Goal: Task Accomplishment & Management: Manage account settings

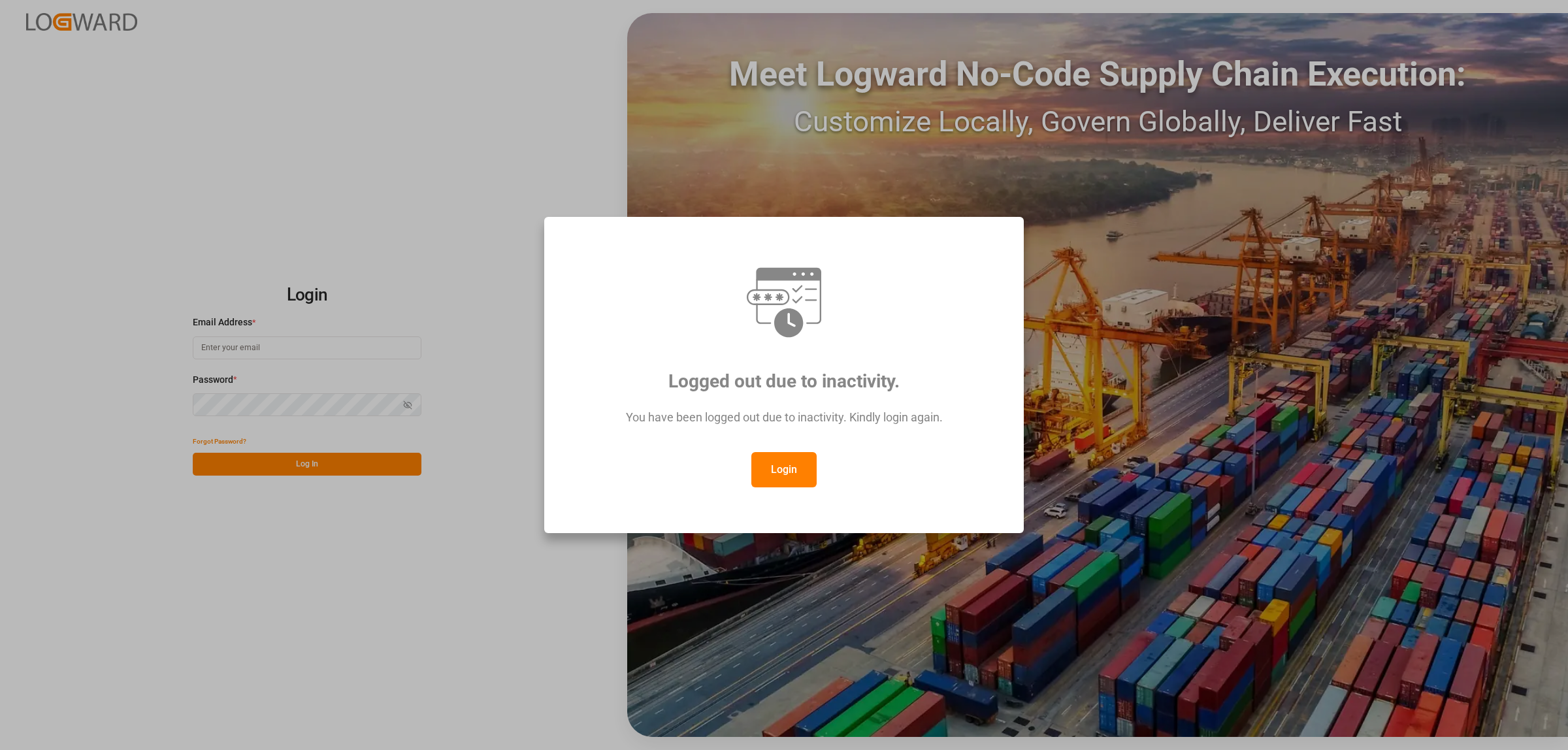
type input "[PERSON_NAME][EMAIL_ADDRESS][PERSON_NAME][DOMAIN_NAME]"
click at [780, 471] on button "Login" at bounding box center [783, 470] width 65 height 35
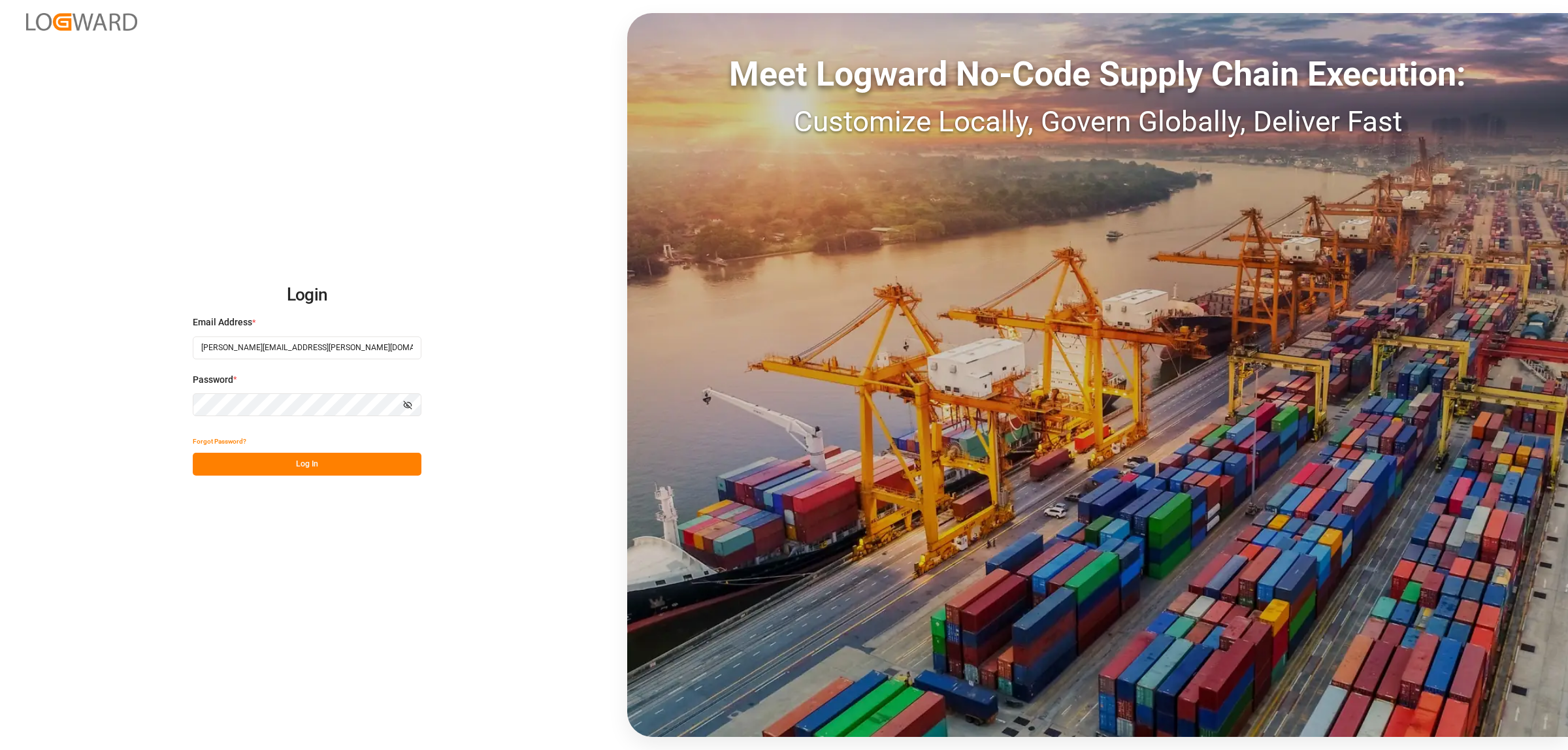
click at [325, 468] on button "Log In" at bounding box center [306, 464] width 229 height 23
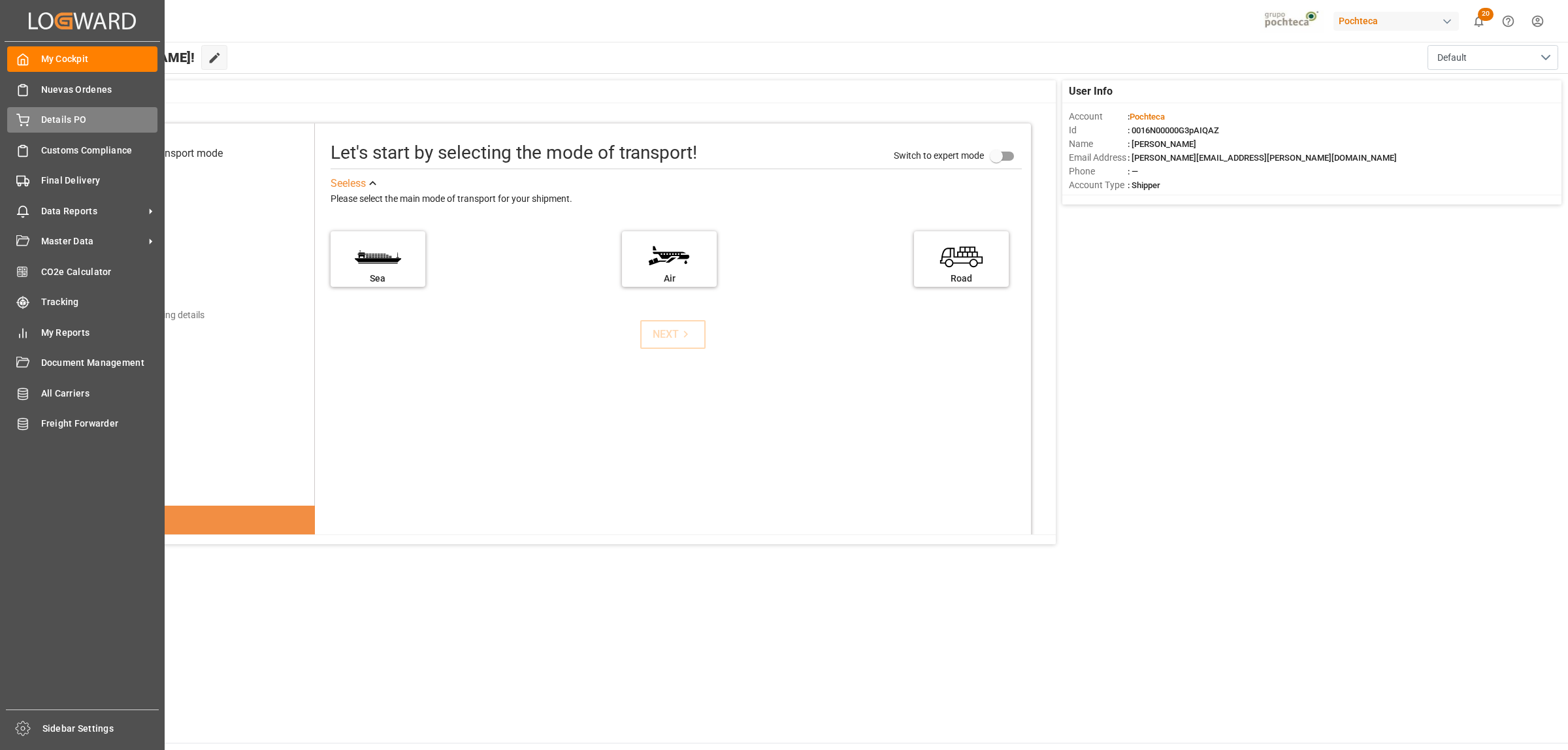
click at [64, 114] on span "Details PO" at bounding box center [99, 120] width 117 height 14
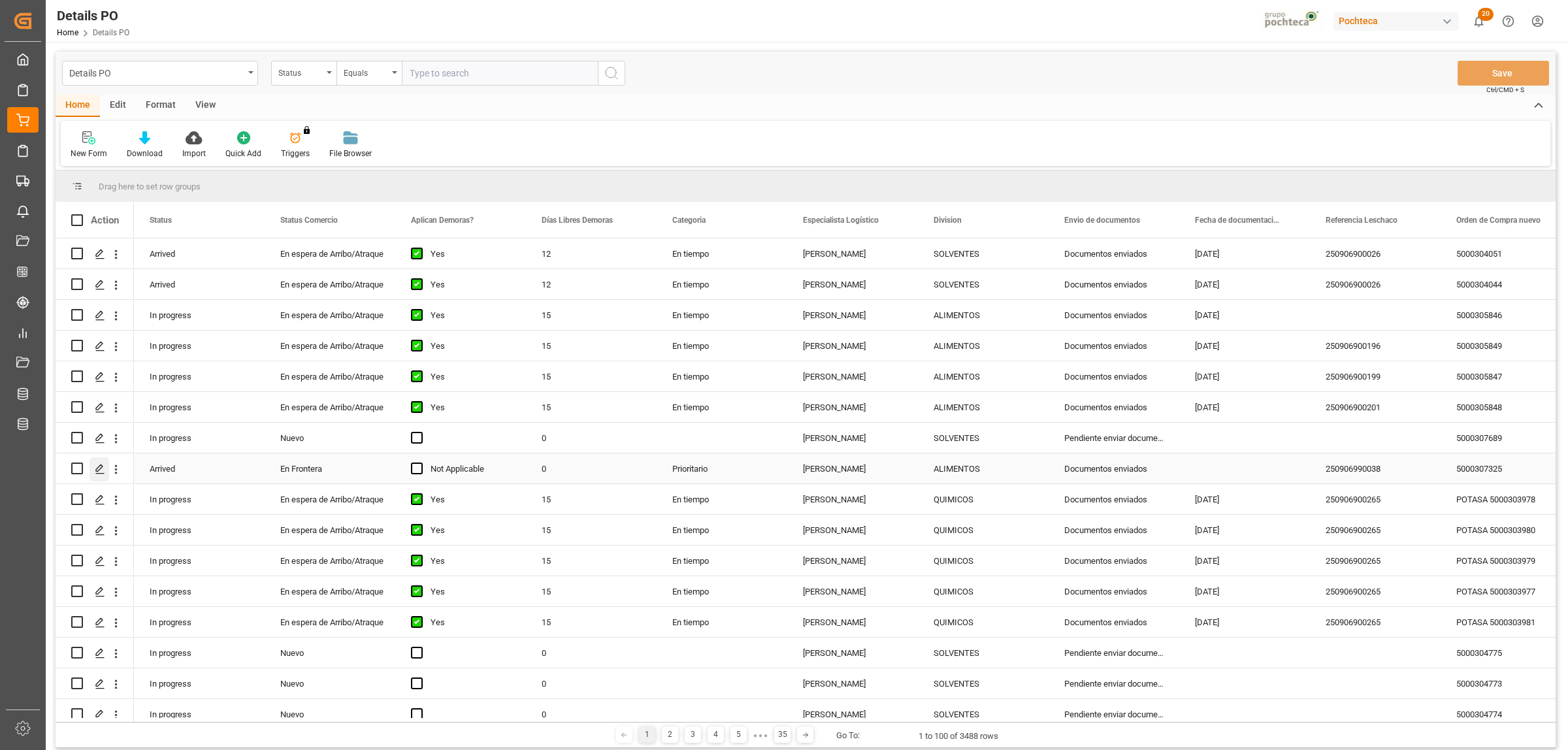
click at [100, 469] on icon "Press SPACE to select this row." at bounding box center [100, 469] width 10 height 10
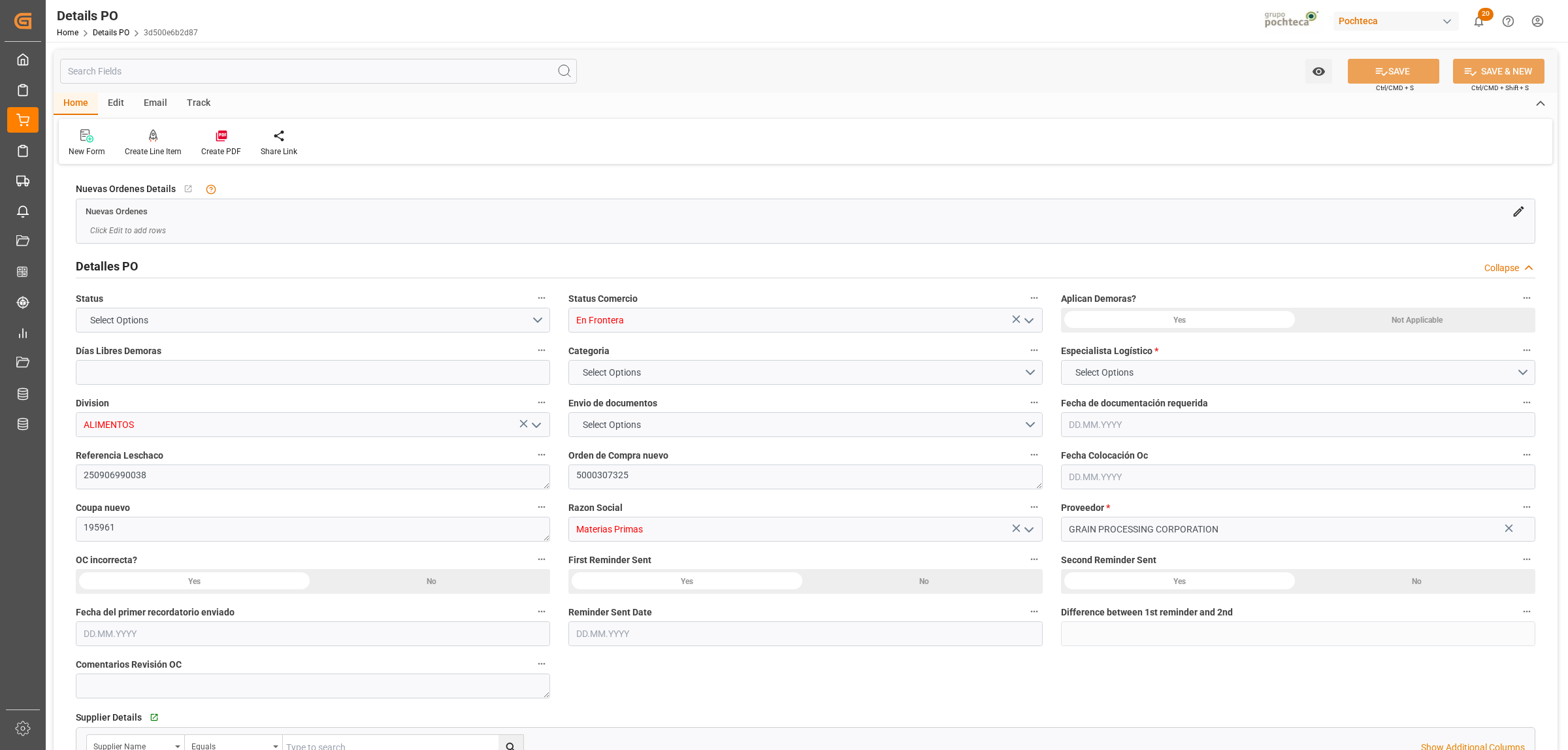
type input "0"
type input "1"
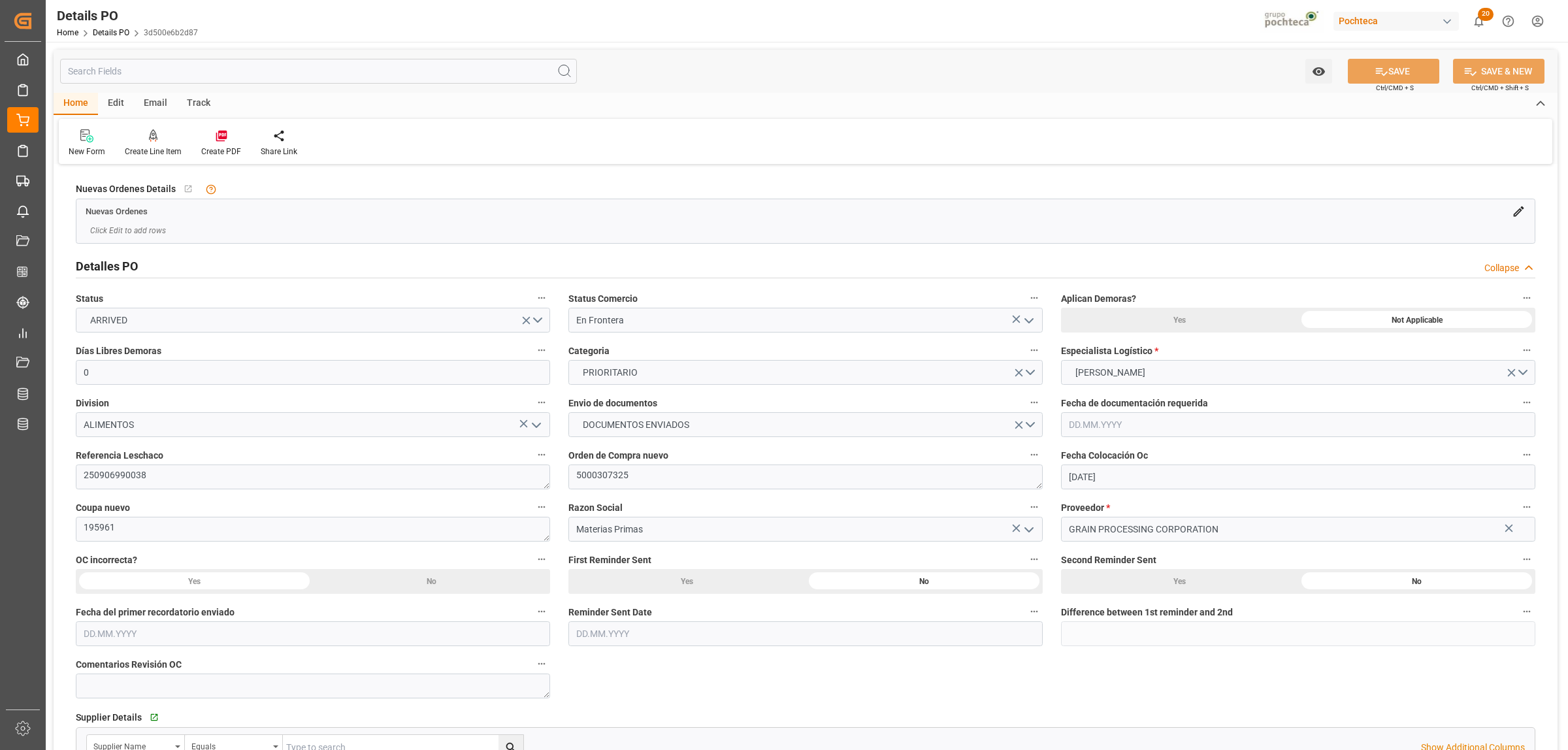
type input "[DATE]"
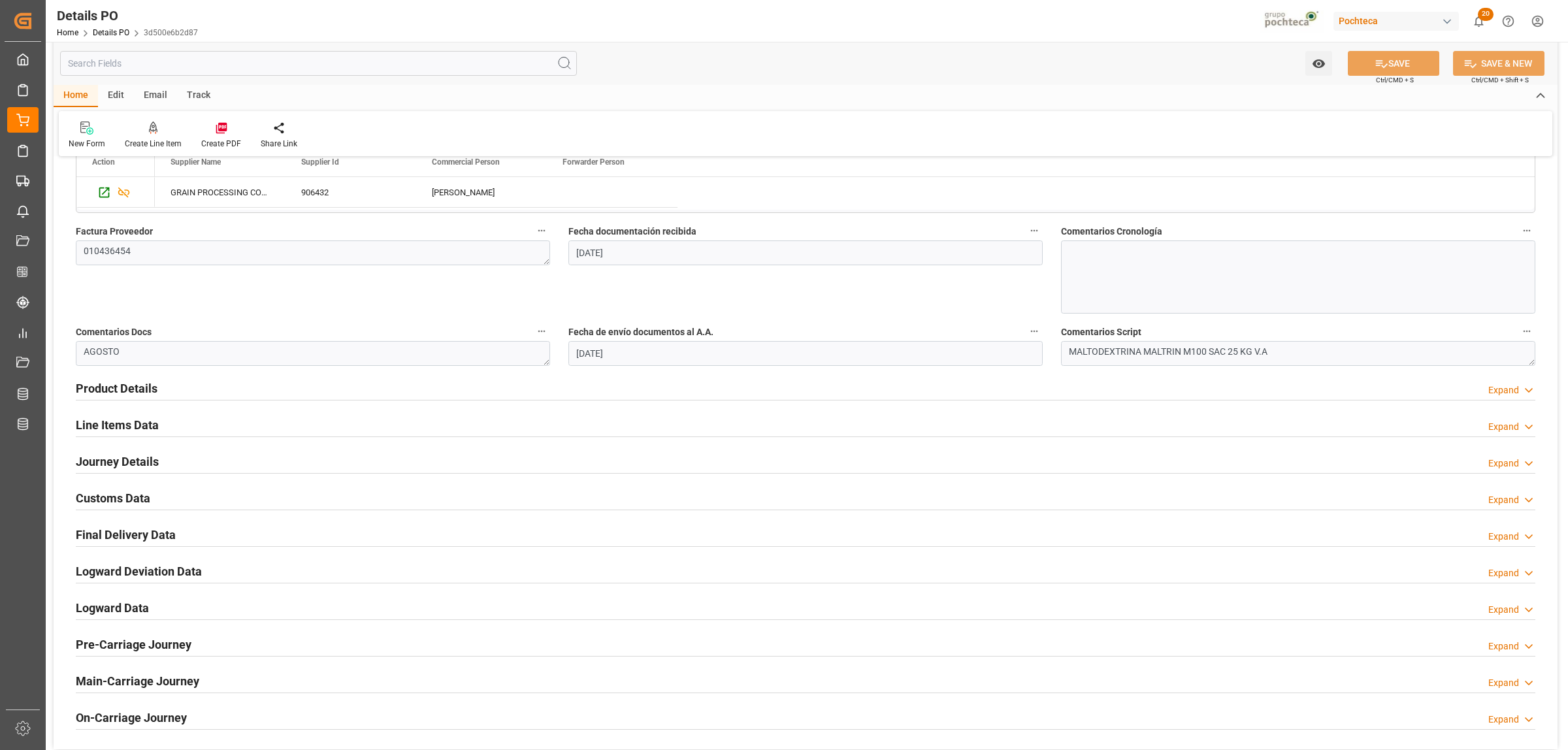
scroll to position [653, 0]
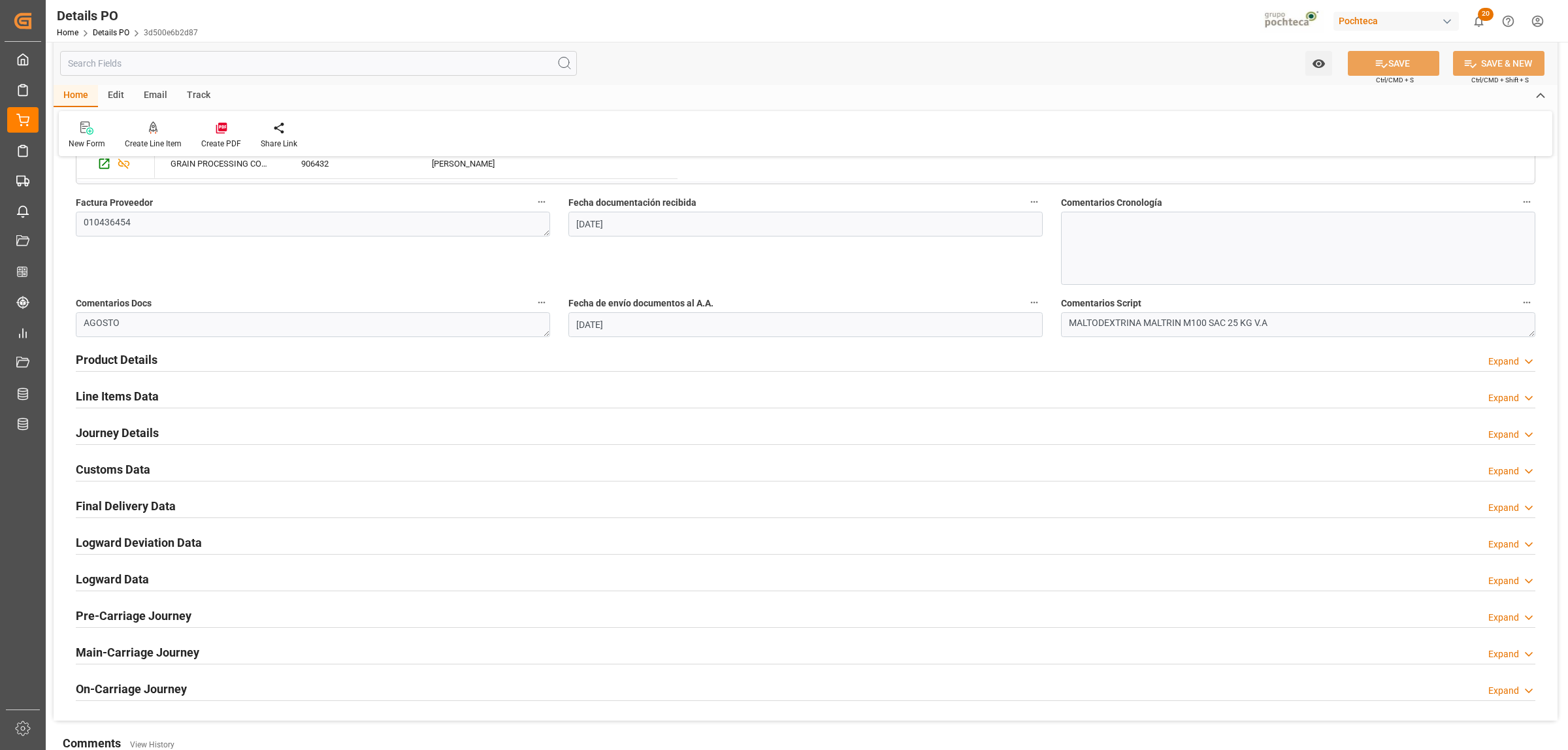
click at [137, 400] on h2 "Line Items Data" at bounding box center [117, 397] width 83 height 18
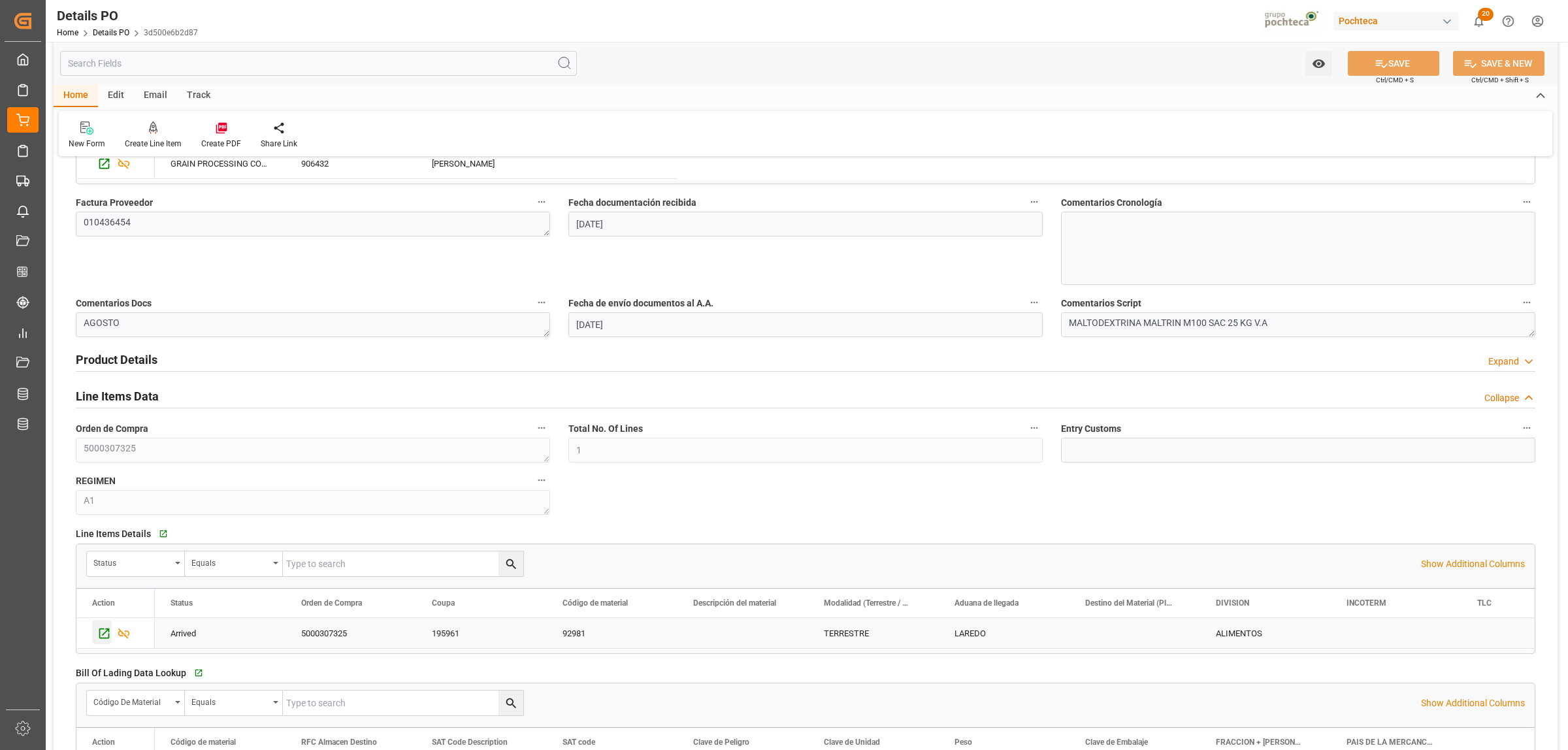
click at [100, 634] on icon "Press SPACE to select this row." at bounding box center [105, 634] width 10 height 10
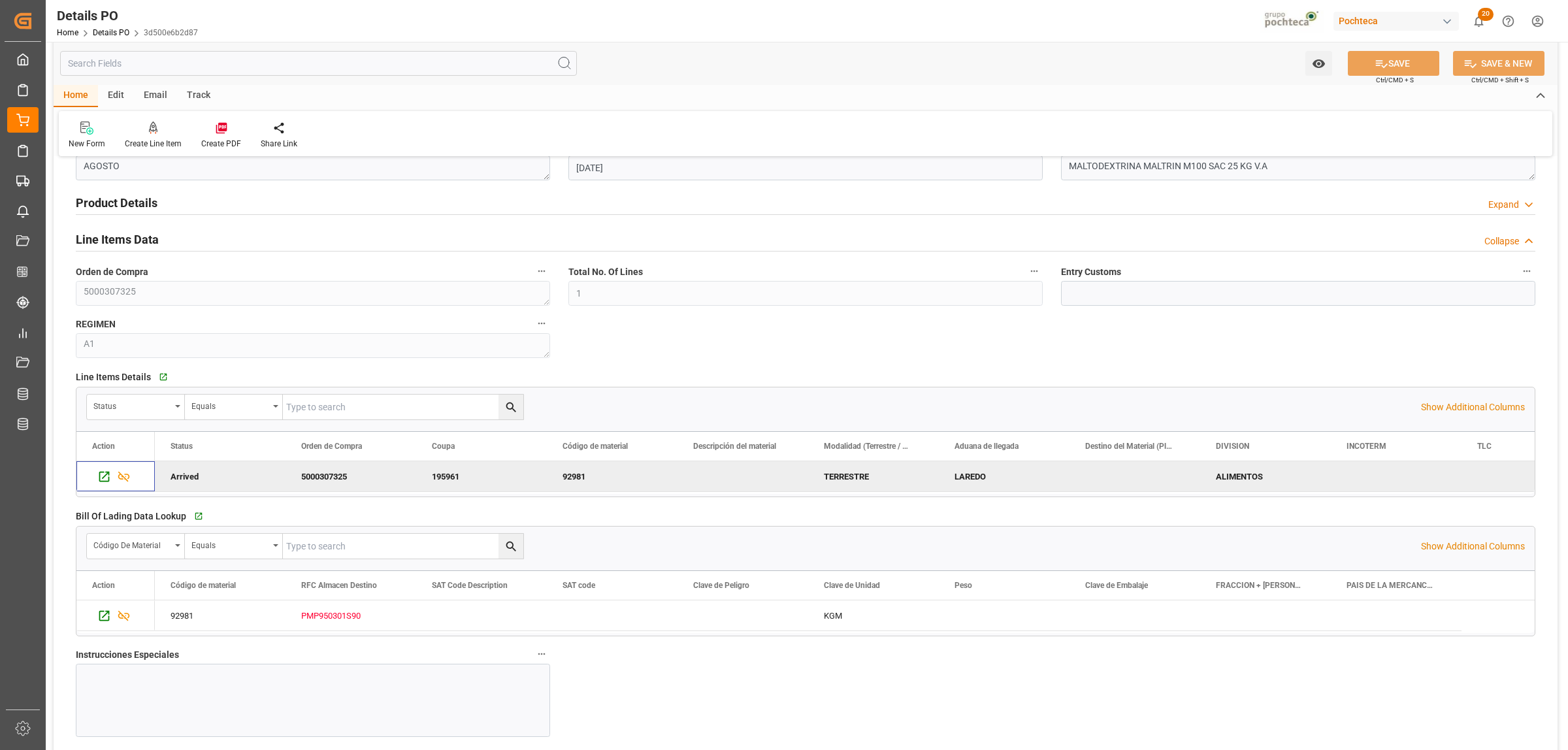
scroll to position [817, 0]
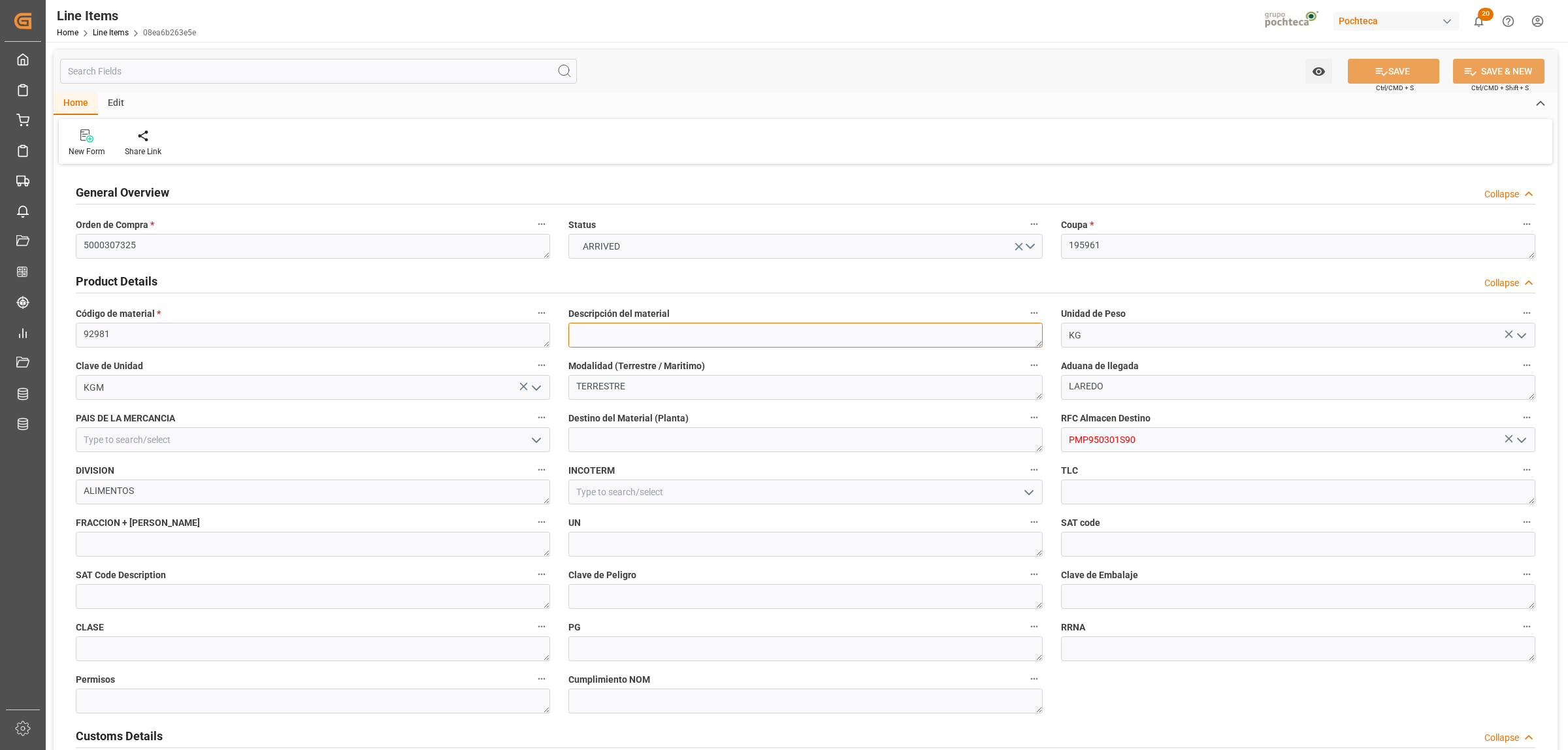
click at [625, 340] on textarea at bounding box center [805, 335] width 474 height 25
click at [652, 338] on textarea at bounding box center [805, 335] width 474 height 25
paste textarea "MALTODEXTRINA MALTRIN M100 SAC 25 KG VA"
type textarea "MALTODEXTRINA MALTRIN M100 SAC 25 KG VA"
click at [951, 491] on input at bounding box center [805, 492] width 474 height 25
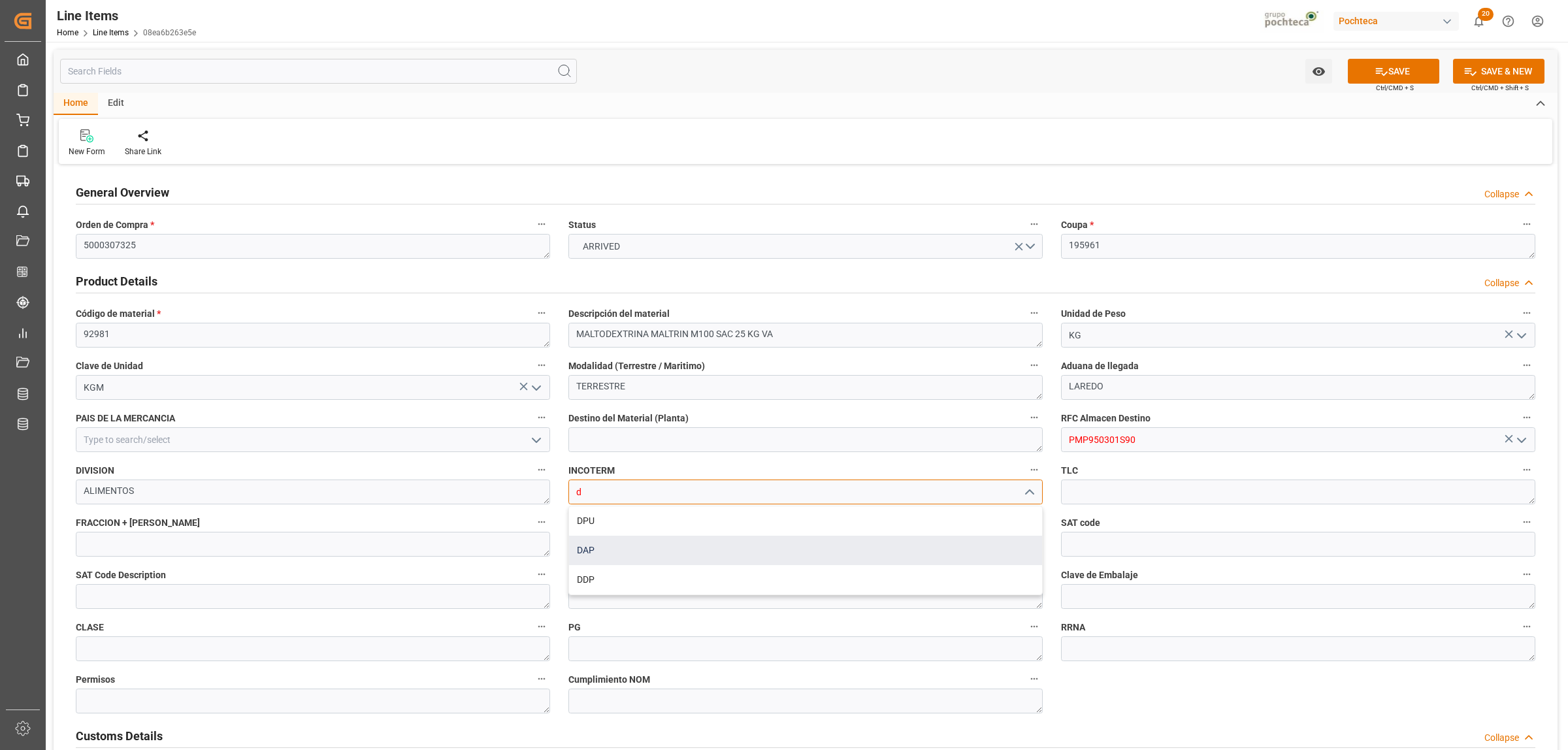
click at [593, 544] on div "DAP" at bounding box center [805, 550] width 473 height 29
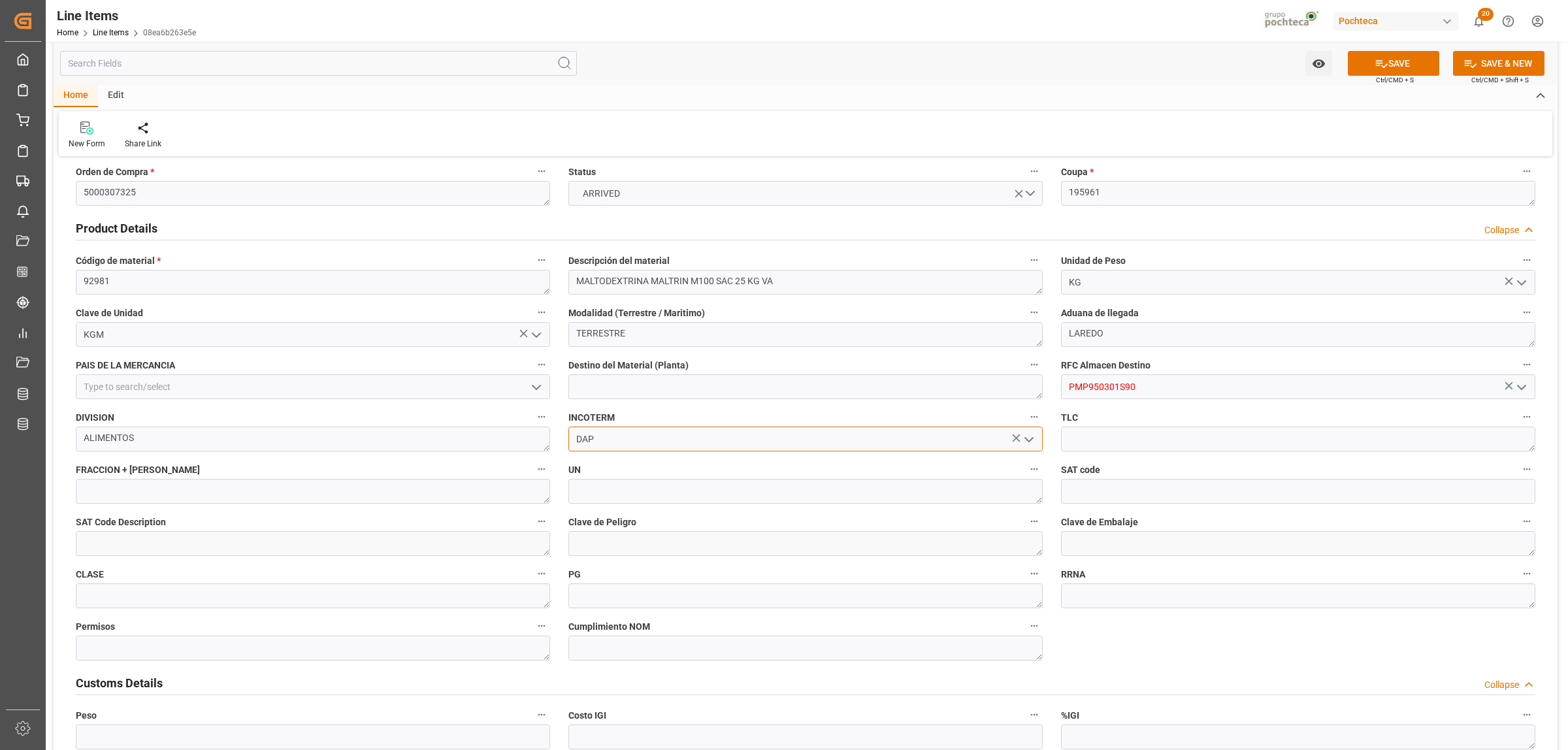
scroll to position [82, 0]
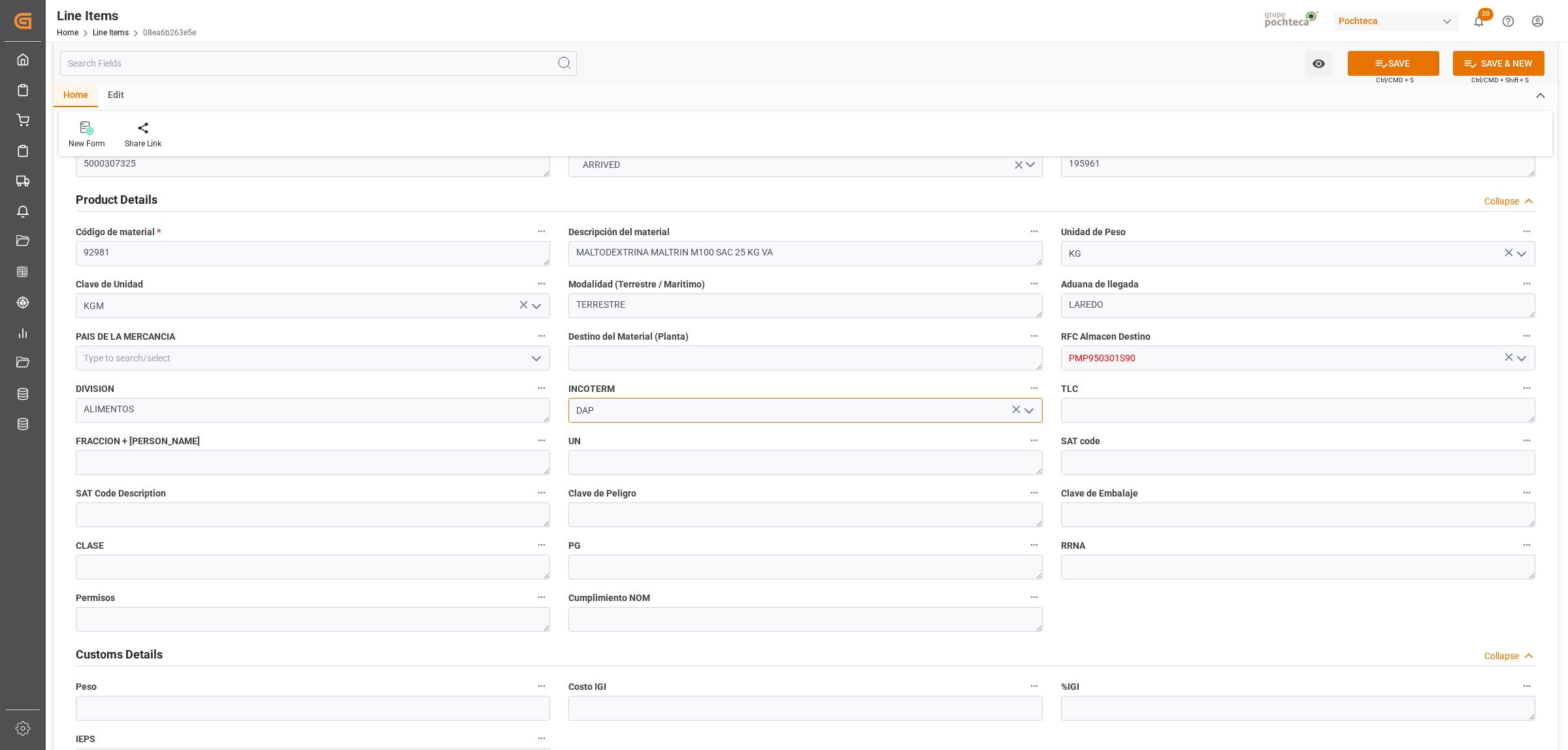
type input "DAP"
click at [242, 460] on textarea at bounding box center [313, 462] width 474 height 25
paste textarea "1702909900"
type textarea "1702909900"
click at [1079, 461] on input at bounding box center [1297, 462] width 474 height 25
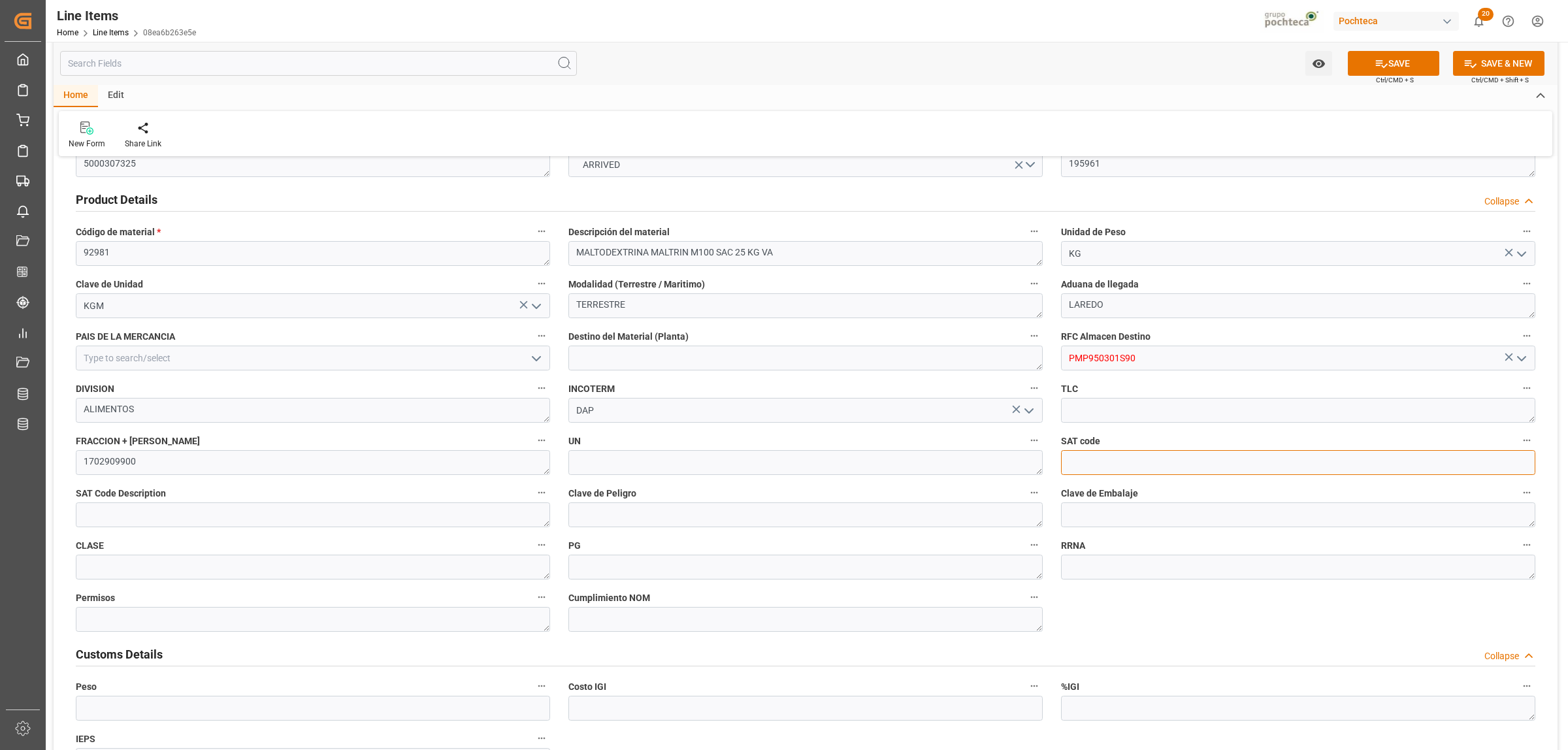
paste input "50221303"
type input "50221303"
click at [161, 523] on textarea at bounding box center [313, 515] width 474 height 25
paste textarea "Almidón oharinacomestible"
click at [122, 515] on textarea "Almidón oharinacomestible" at bounding box center [313, 515] width 474 height 25
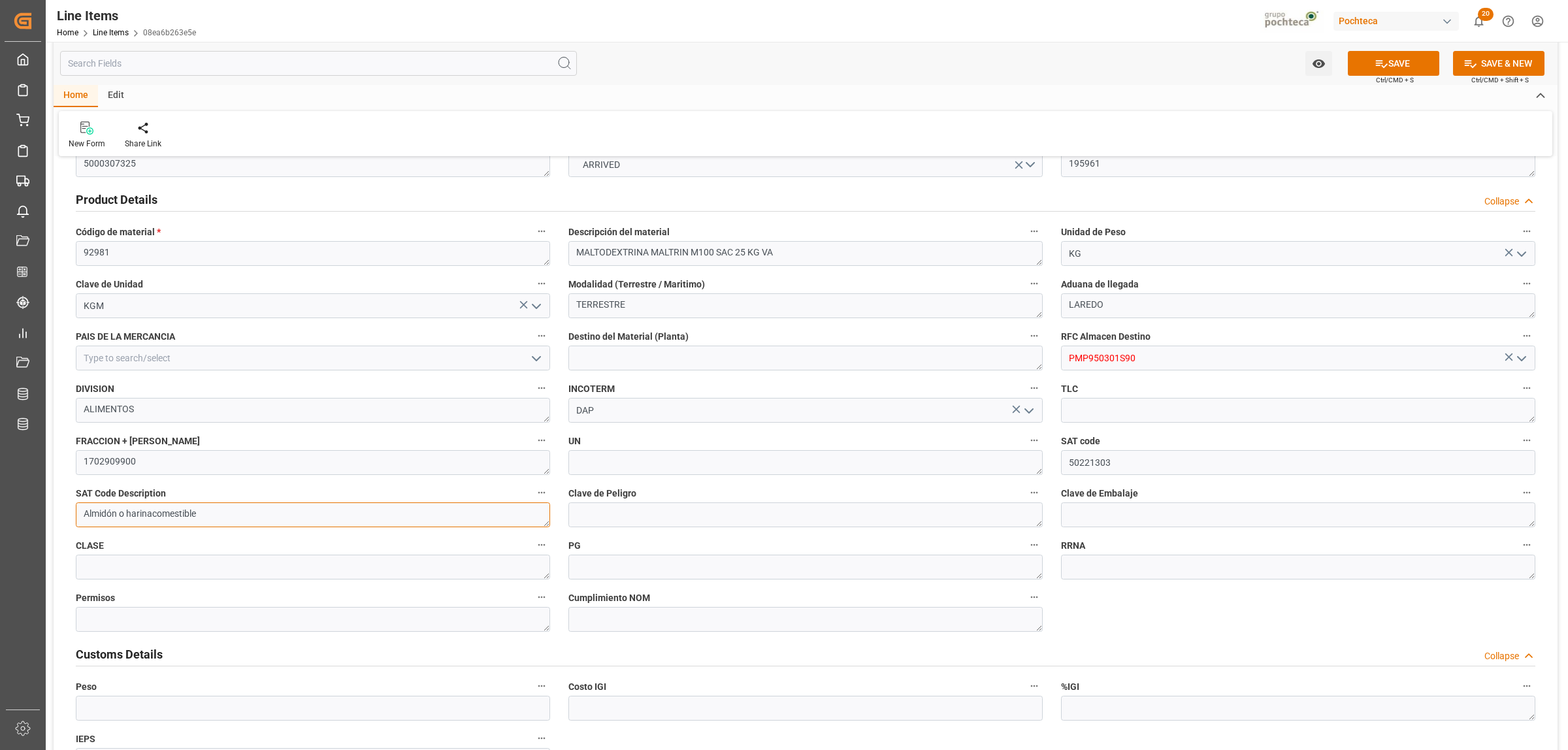
click at [151, 511] on textarea "Almidón o harinacomestible" at bounding box center [313, 515] width 474 height 25
type textarea "Almidón o harina comestible"
click at [612, 521] on textarea at bounding box center [805, 515] width 474 height 25
click at [598, 459] on textarea at bounding box center [805, 462] width 474 height 25
type textarea "n"
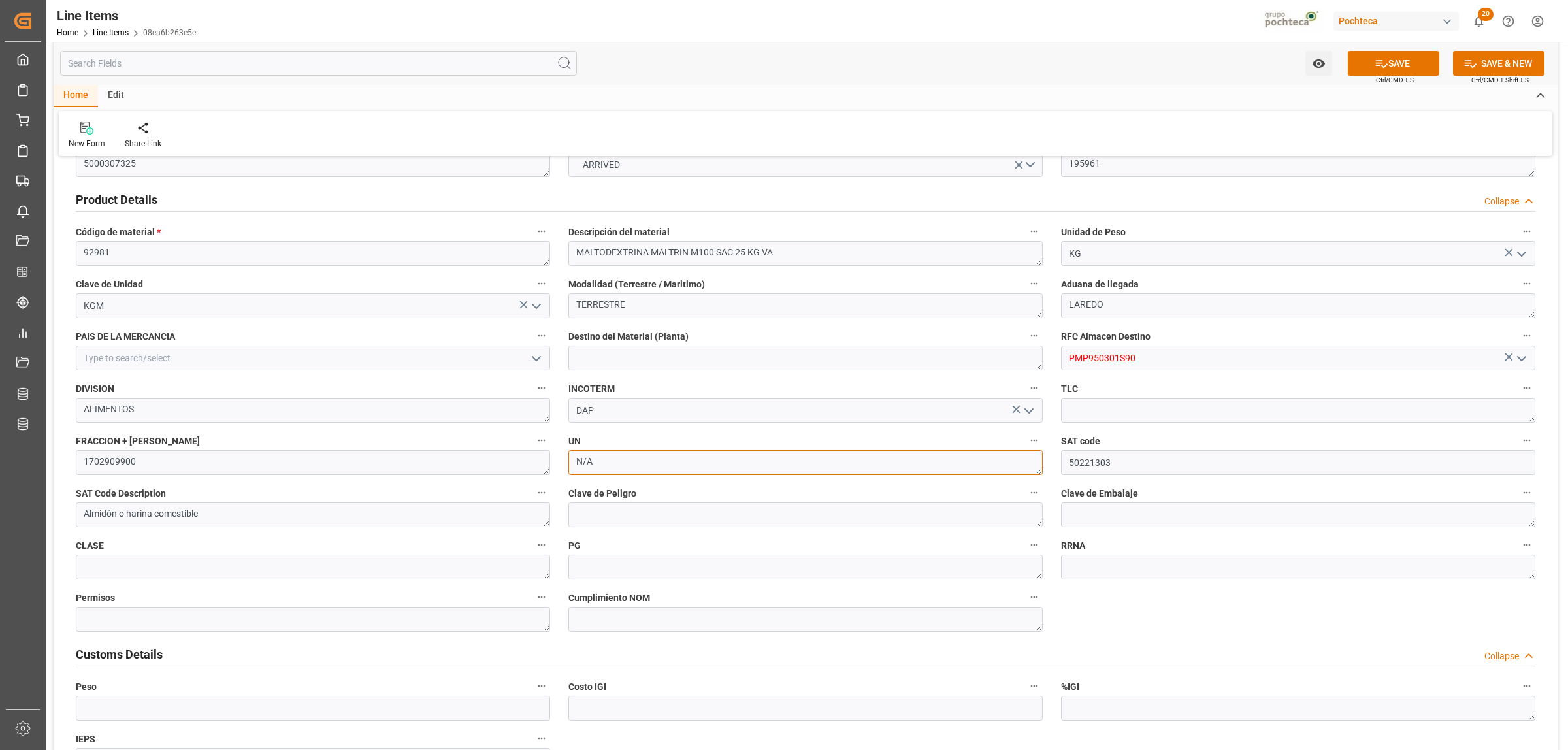
type textarea "N/A"
click at [1110, 518] on textarea at bounding box center [1297, 515] width 474 height 25
click at [733, 508] on textarea at bounding box center [805, 515] width 474 height 25
type textarea "N/A"
click at [1520, 364] on icon "open menu" at bounding box center [1520, 359] width 15 height 15
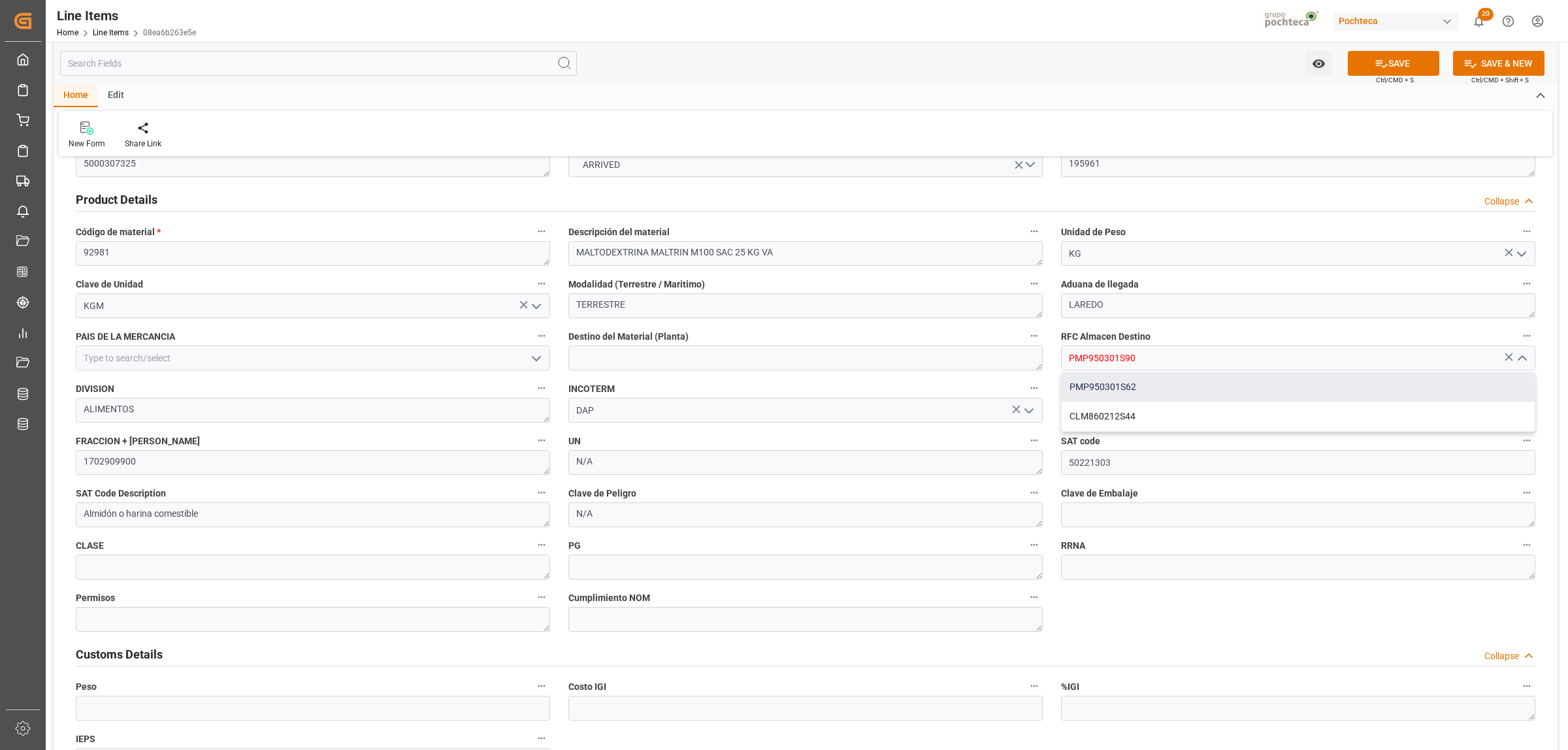
click at [1170, 389] on div "PMP950301S62" at bounding box center [1297, 387] width 473 height 29
type input "PMP950301S62"
click at [233, 571] on textarea at bounding box center [313, 567] width 474 height 25
type textarea "N/A"
click at [569, 572] on textarea at bounding box center [805, 567] width 474 height 25
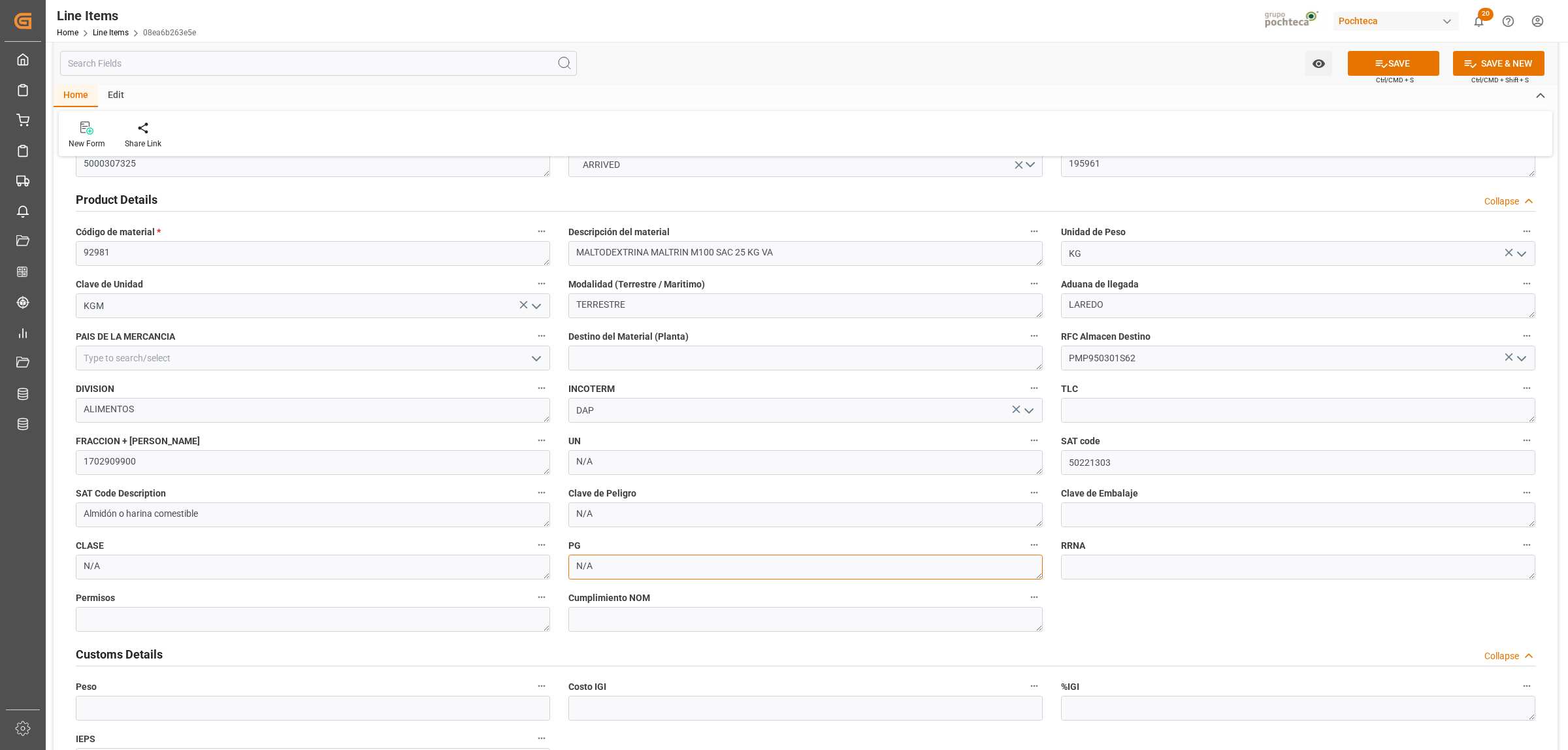
type textarea "N/A"
click at [1103, 413] on textarea at bounding box center [1297, 410] width 474 height 25
type textarea "S"
type textarea "T-MEC"
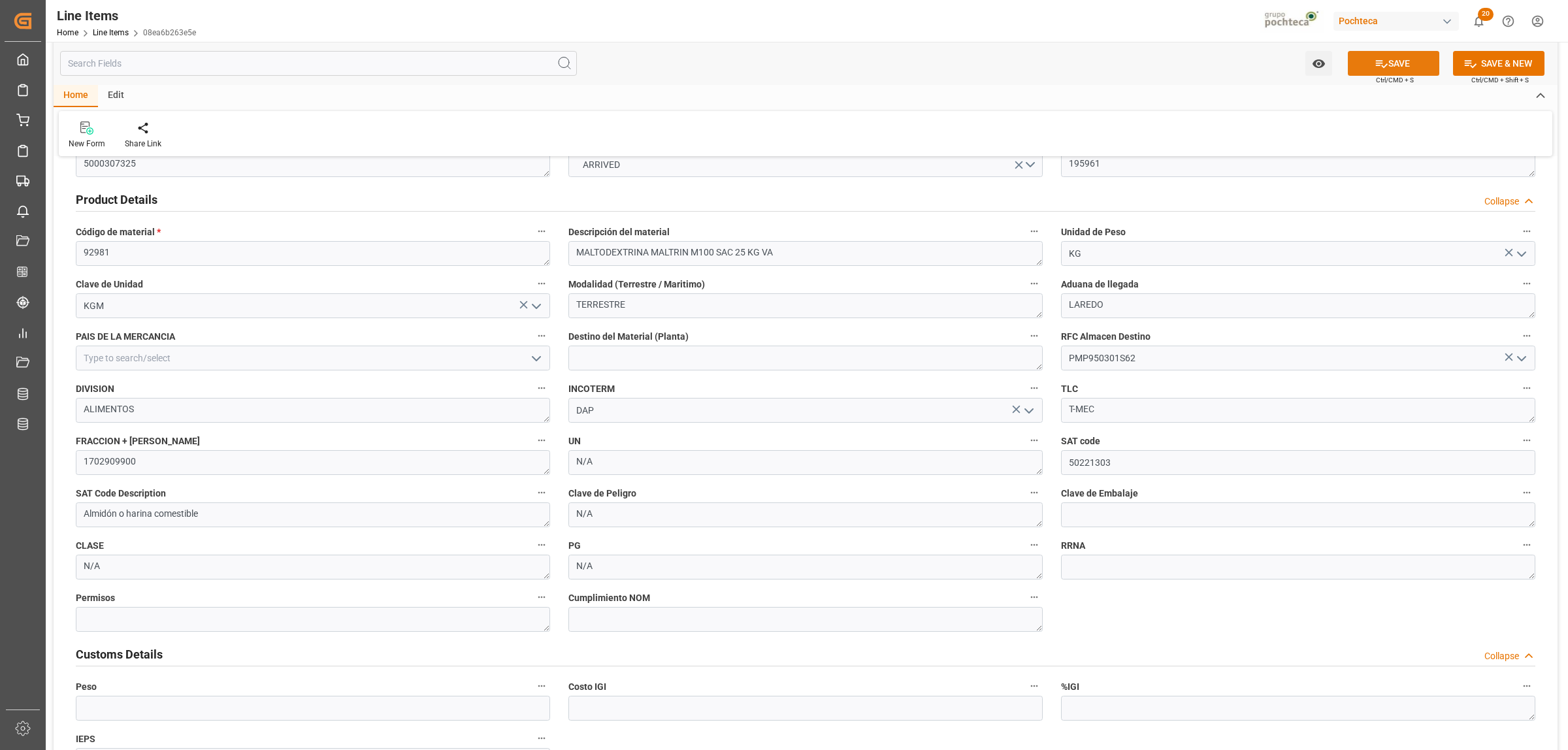
click at [1388, 60] on button "SAVE" at bounding box center [1393, 64] width 91 height 25
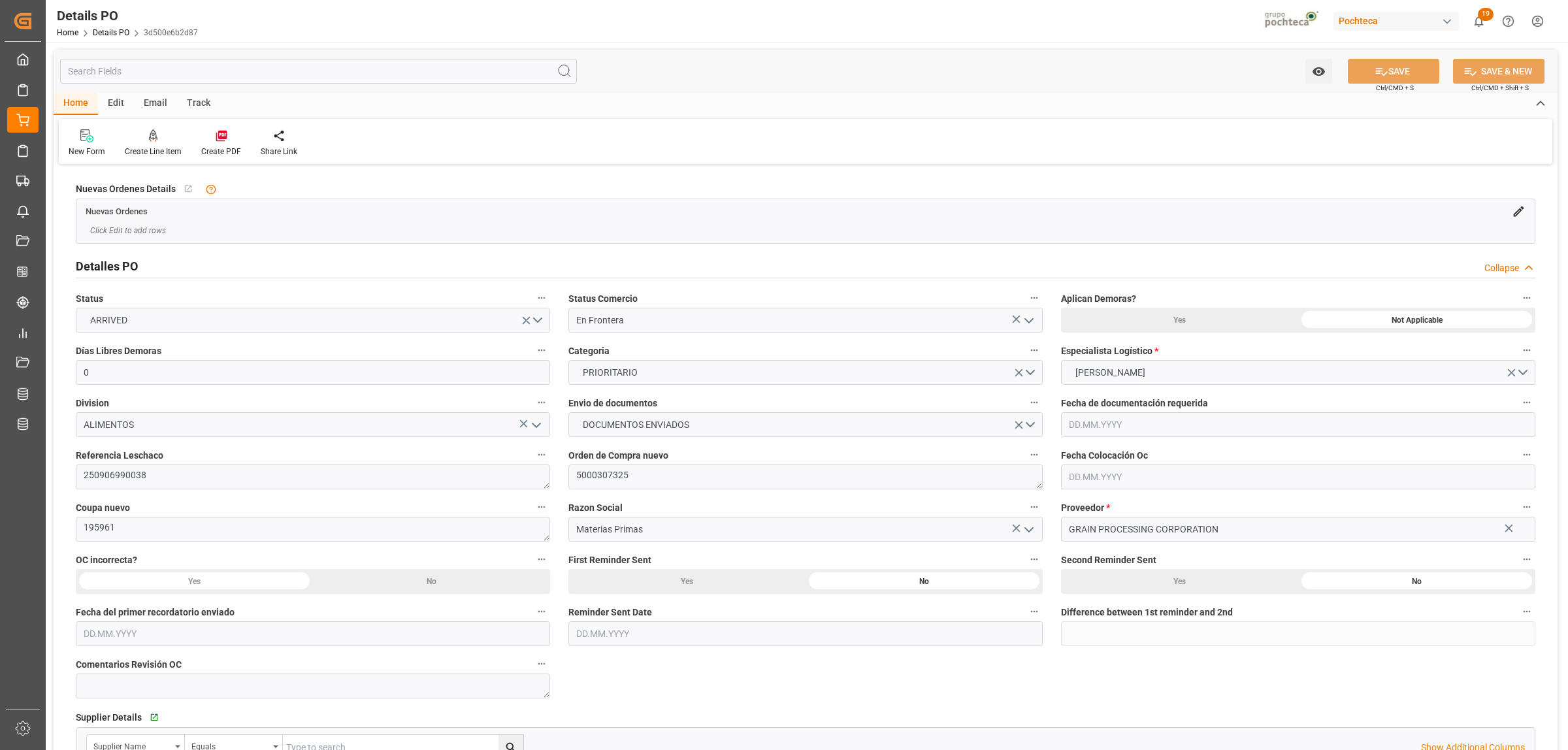
type input "0"
type input "[DATE]"
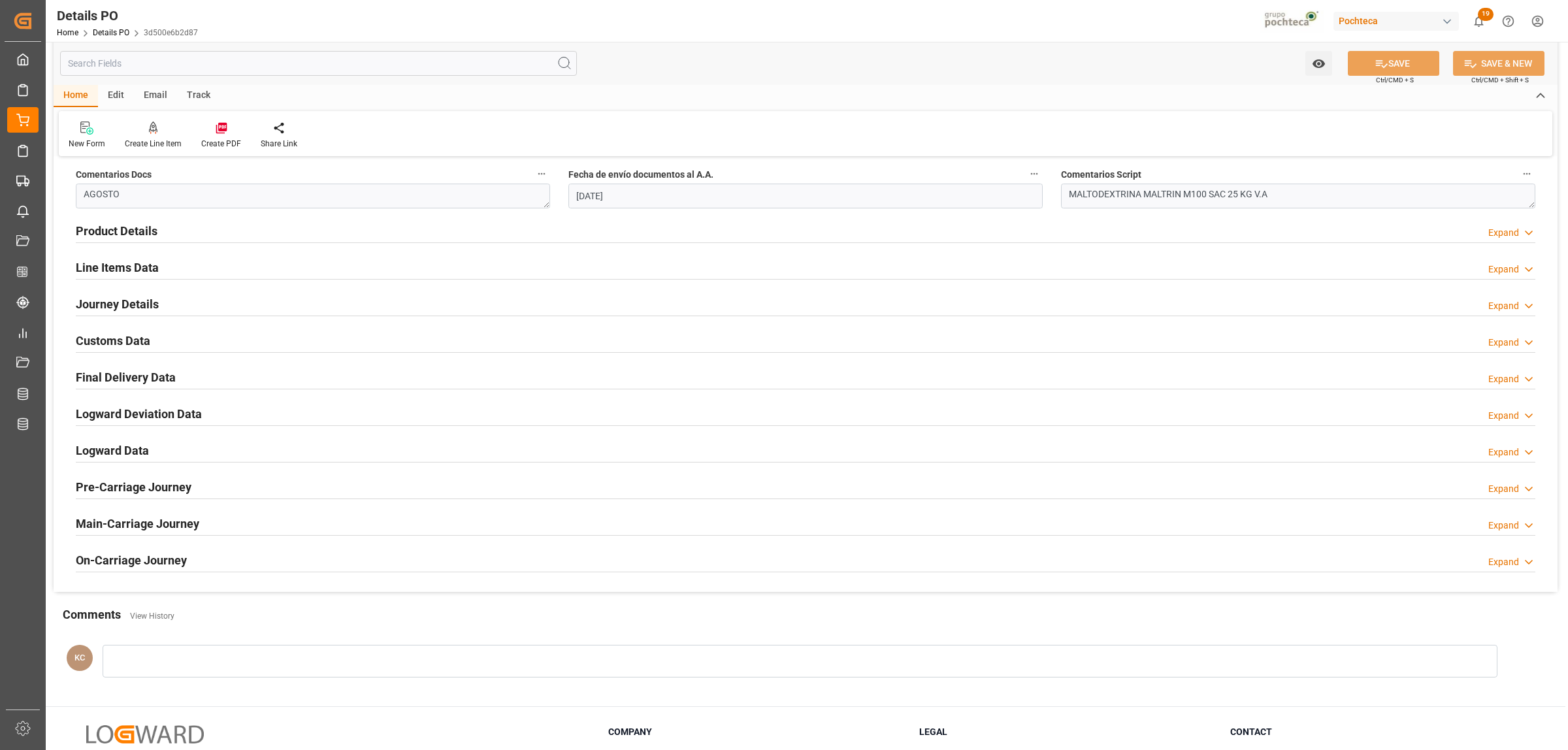
scroll to position [889, 0]
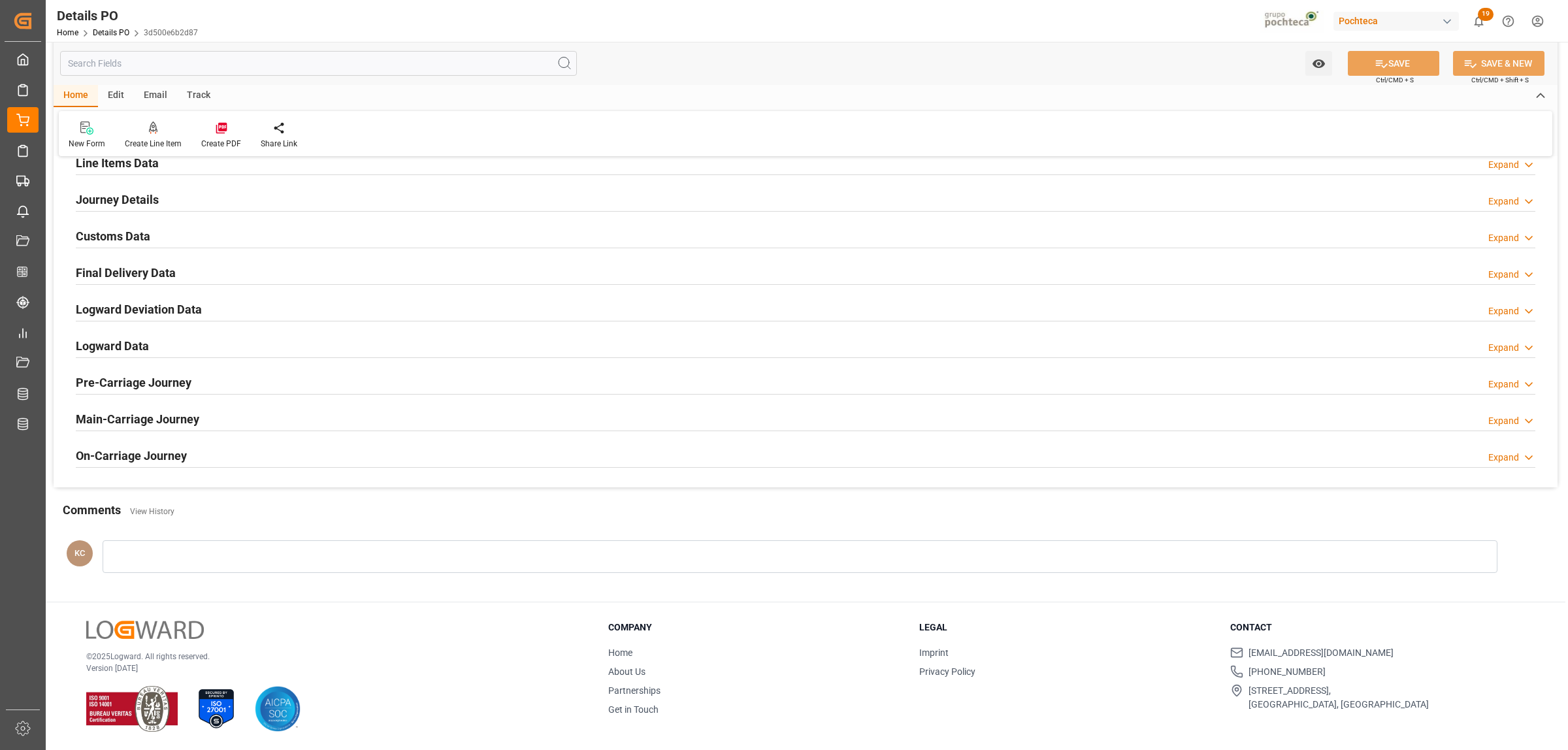
click at [96, 164] on h2 "Line Items Data" at bounding box center [117, 163] width 83 height 18
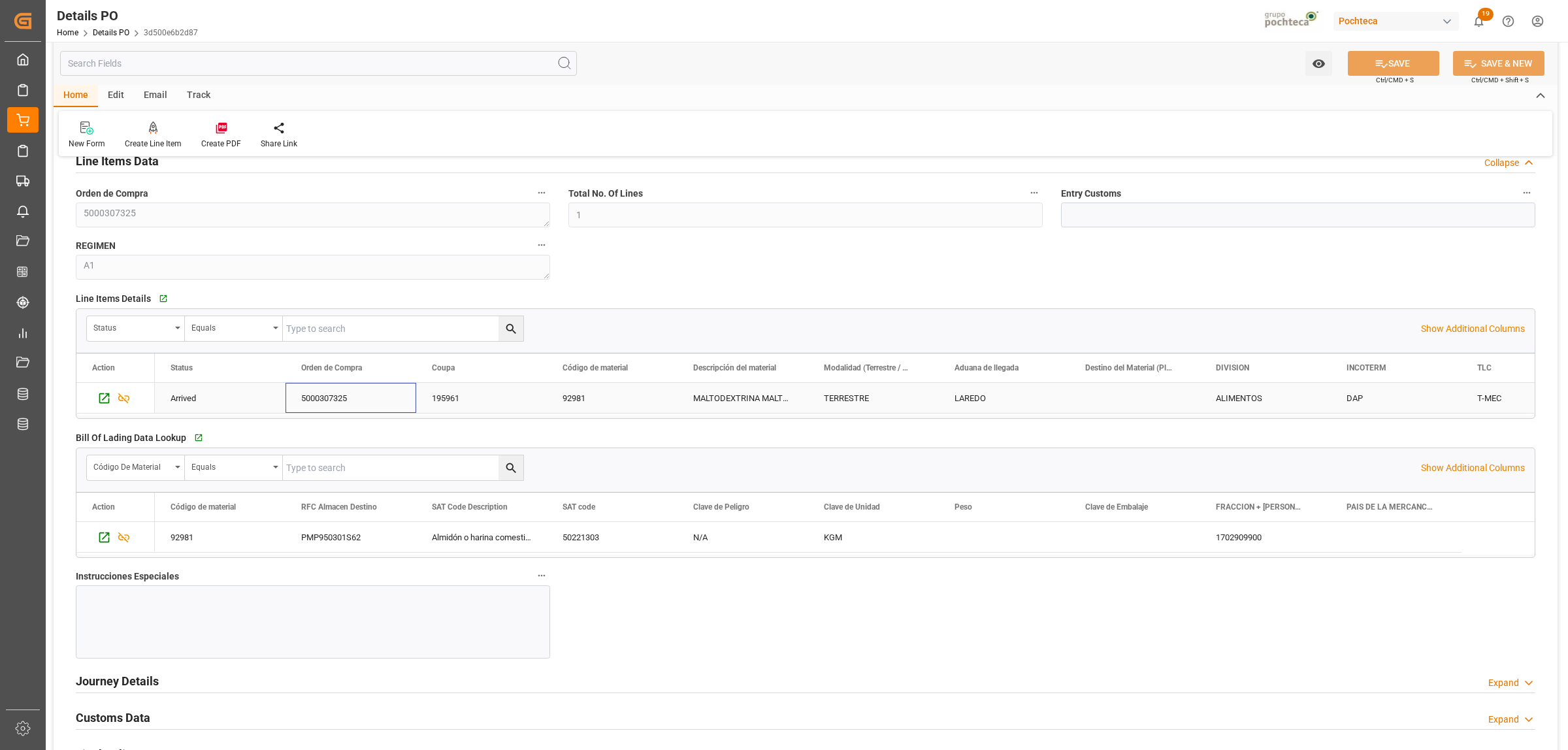
click at [322, 397] on div "5000307325" at bounding box center [350, 397] width 131 height 30
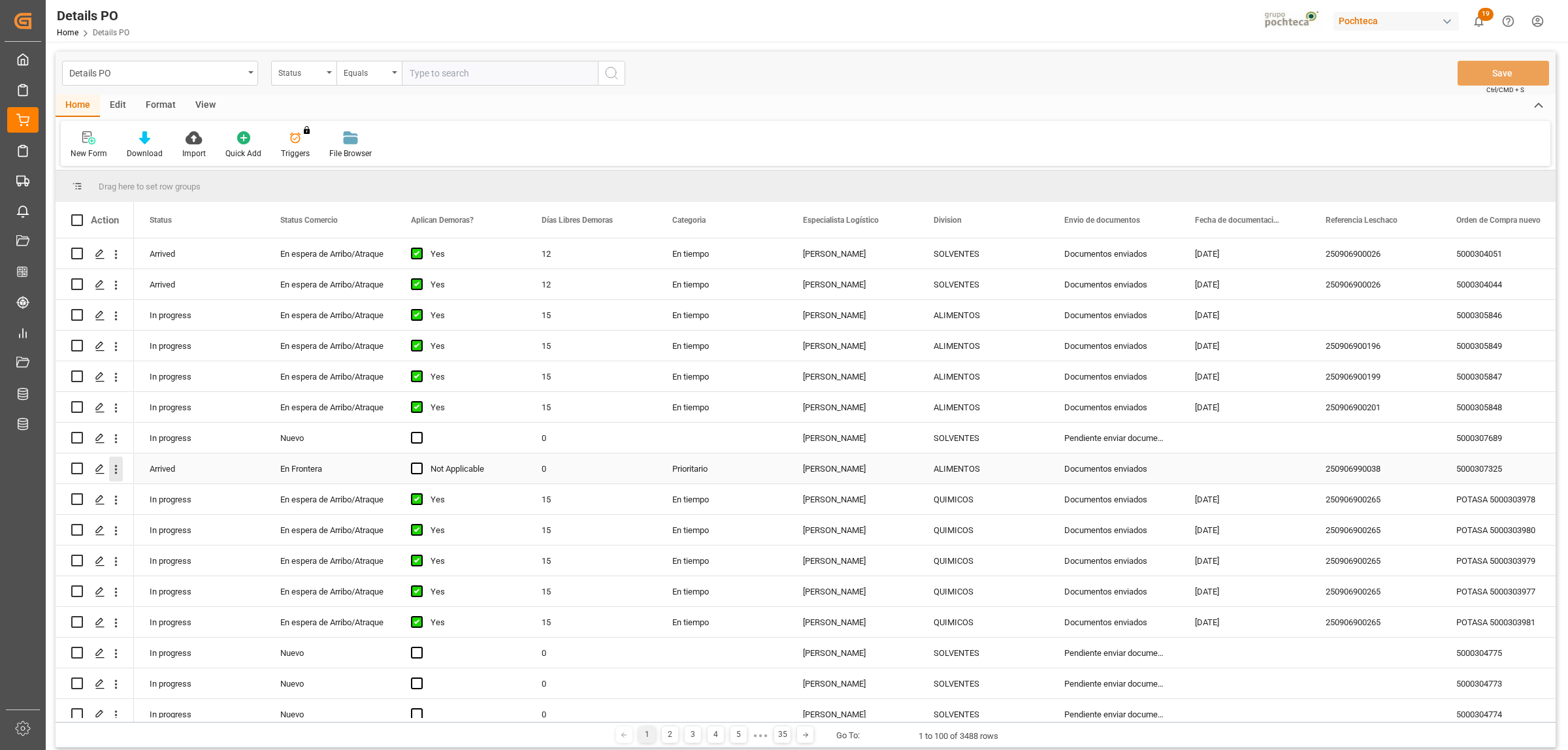
click at [115, 468] on icon "open menu" at bounding box center [116, 469] width 3 height 10
click at [184, 634] on span "Create and Link Child Object" at bounding box center [202, 630] width 119 height 14
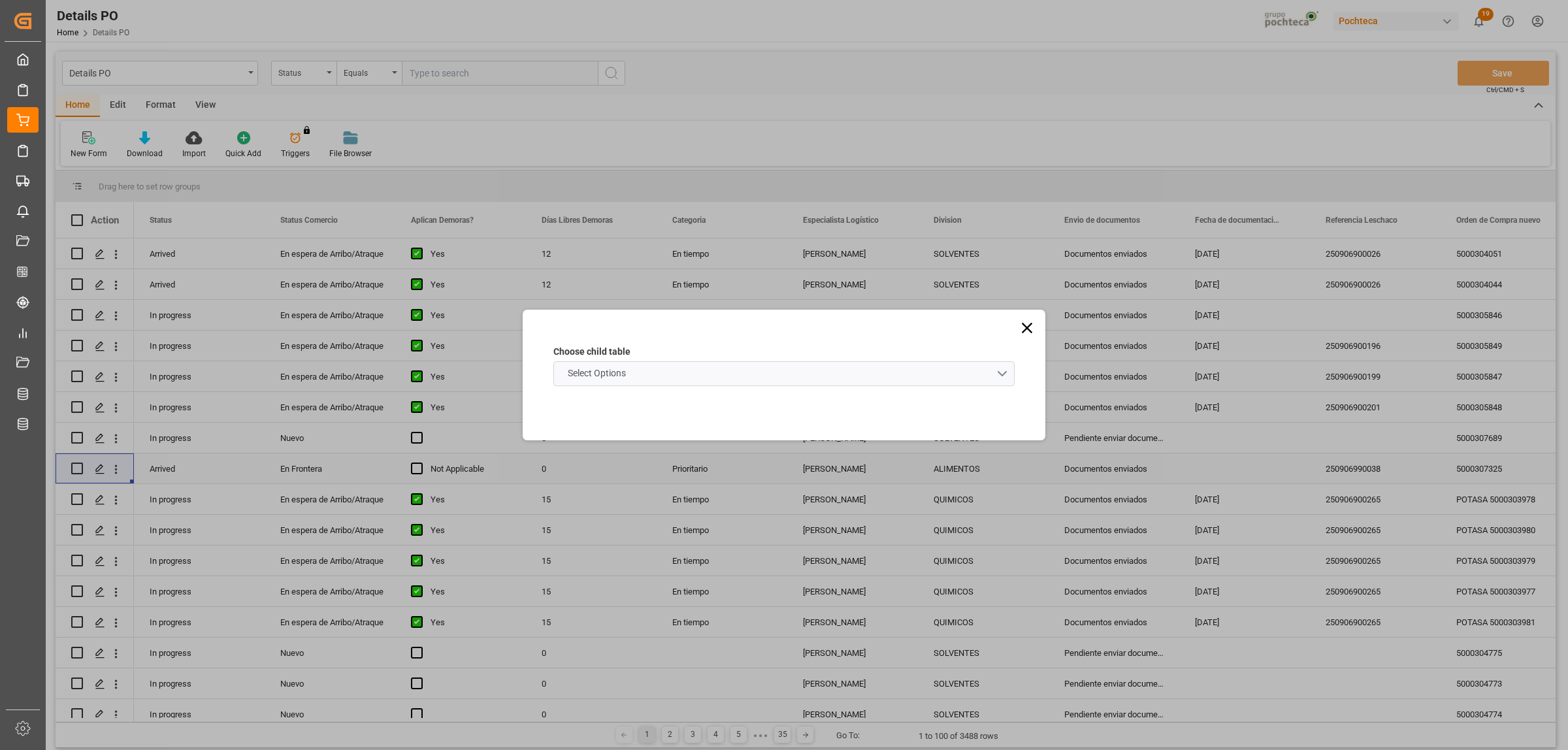
drag, startPoint x: 1014, startPoint y: 359, endPoint x: 998, endPoint y: 383, distance: 28.8
click at [1009, 367] on div "Choose child table Select Options" at bounding box center [783, 366] width 461 height 41
click at [1006, 376] on schema "Select Options" at bounding box center [783, 374] width 461 height 25
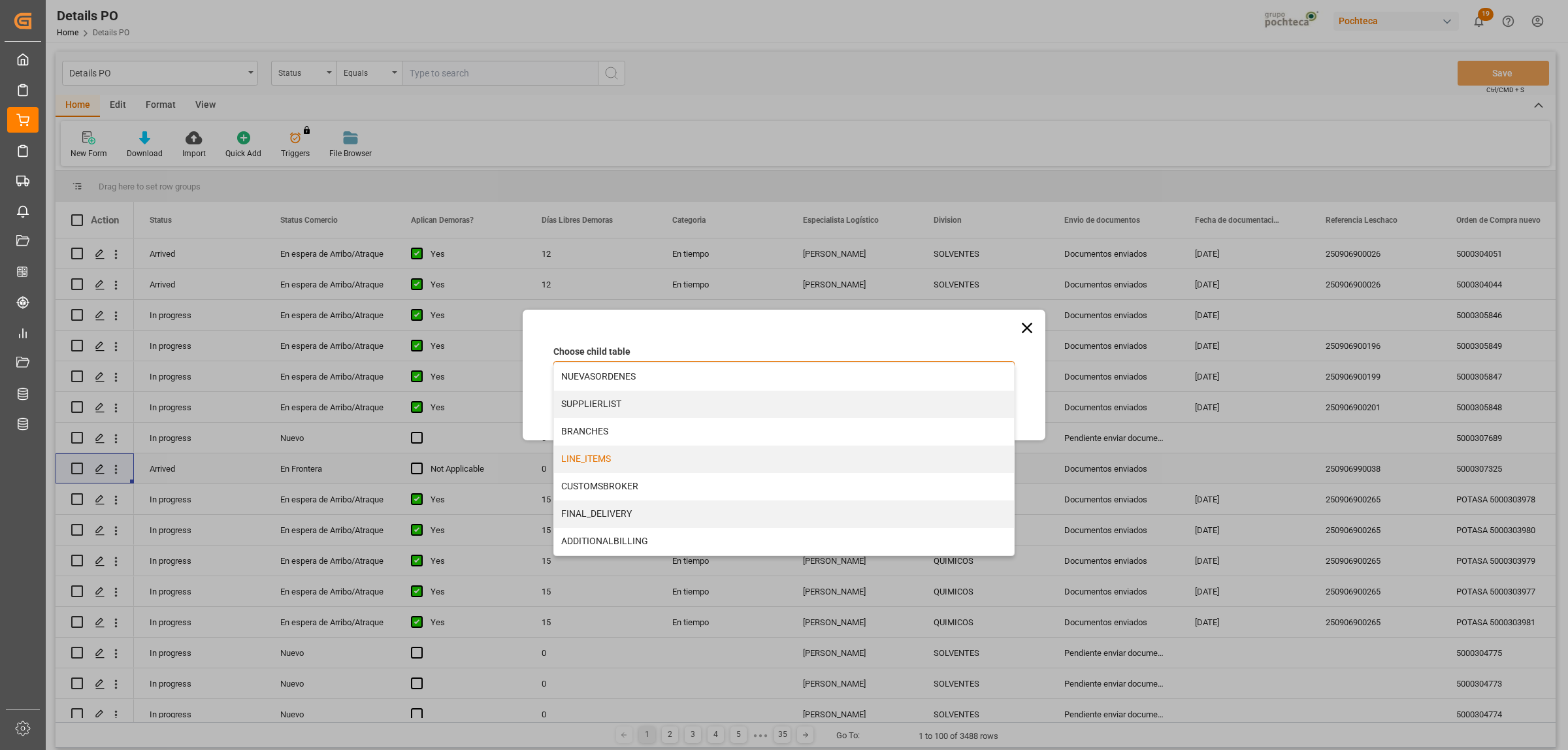
click at [573, 454] on div "LINE_ITEMS" at bounding box center [783, 460] width 460 height 28
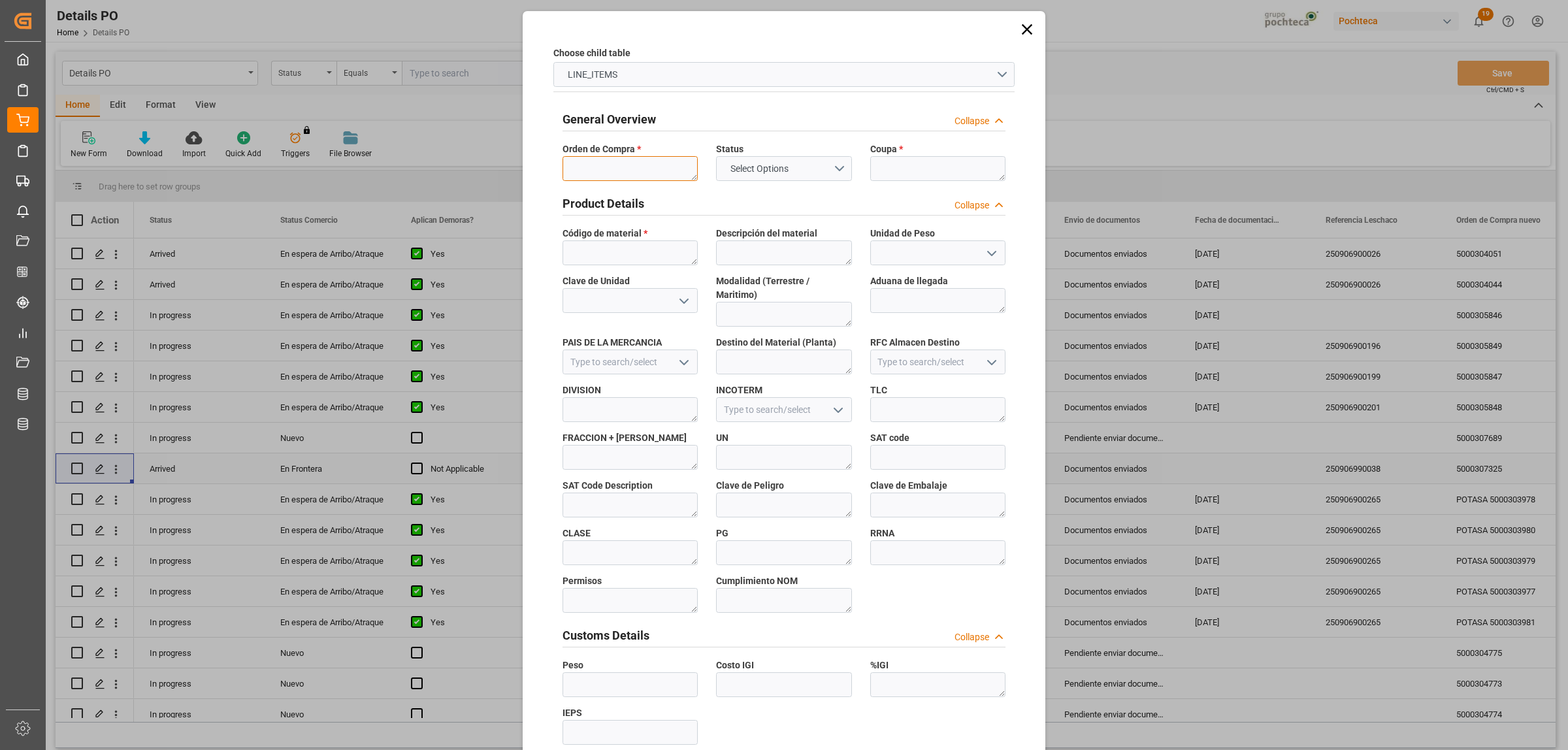
click at [606, 168] on textarea at bounding box center [630, 168] width 135 height 25
paste textarea "5000307325"
type textarea "5000307325"
click at [615, 256] on textarea at bounding box center [630, 253] width 135 height 25
type textarea "59529"
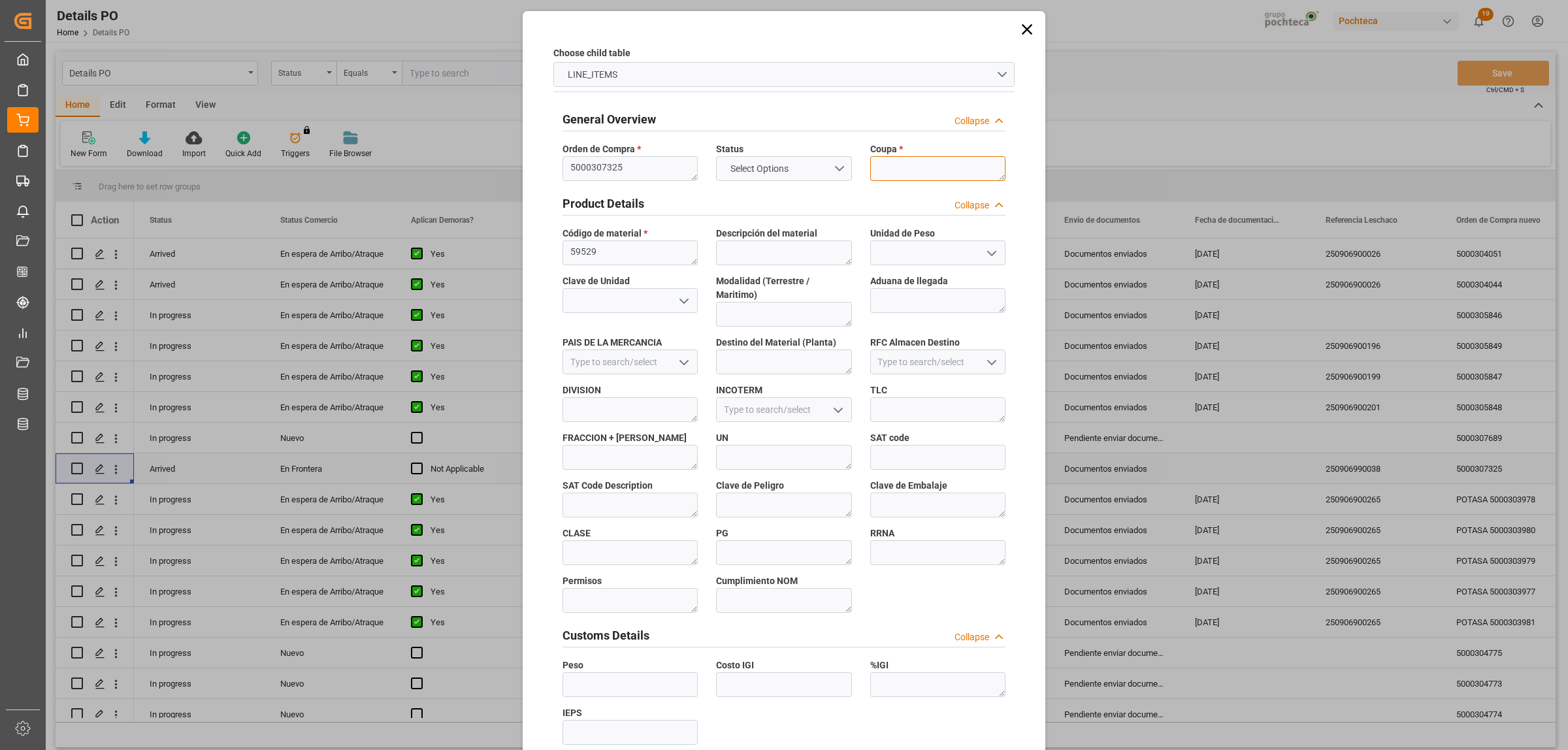
click at [899, 162] on textarea at bounding box center [938, 168] width 135 height 25
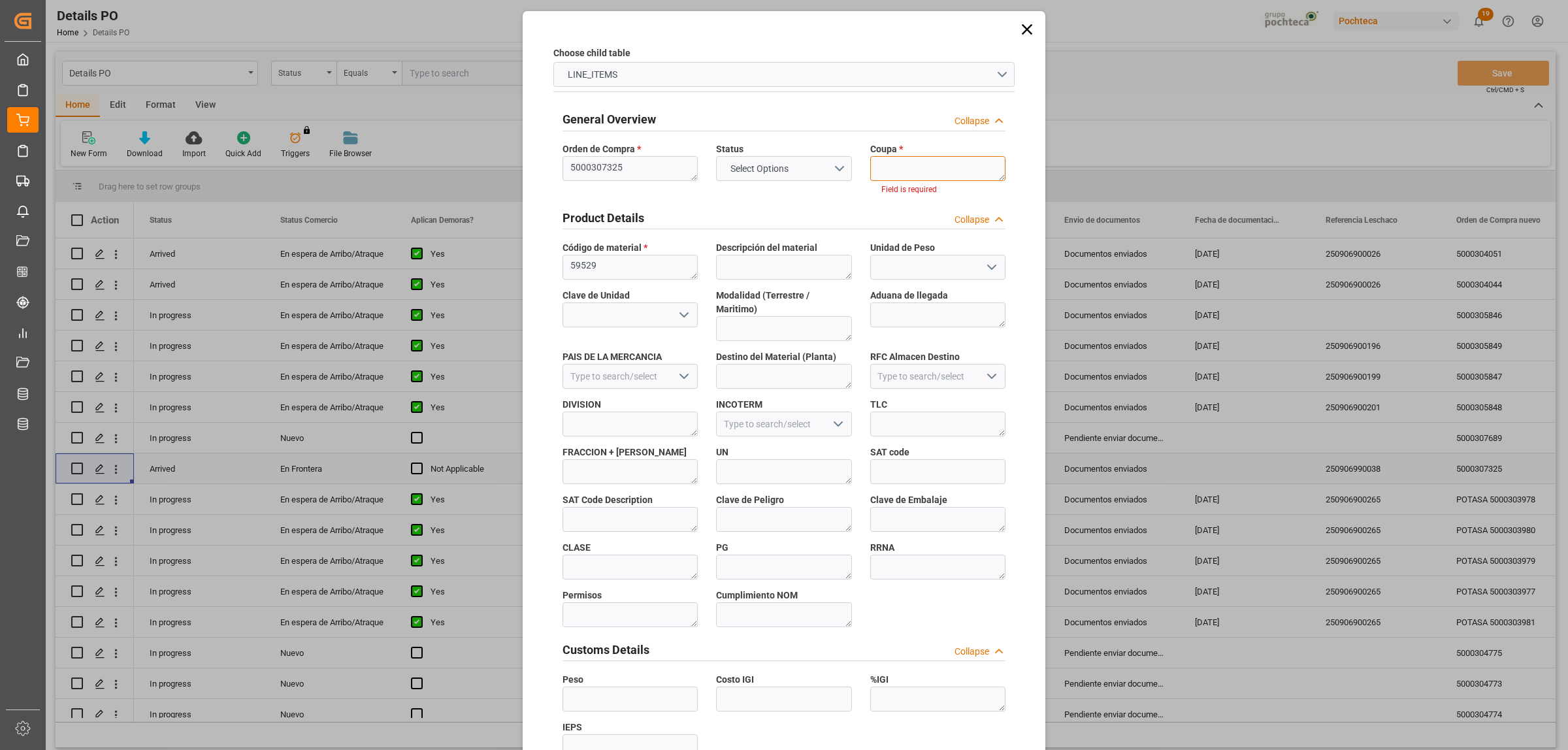
click at [902, 163] on textarea at bounding box center [938, 168] width 135 height 25
paste textarea "195961"
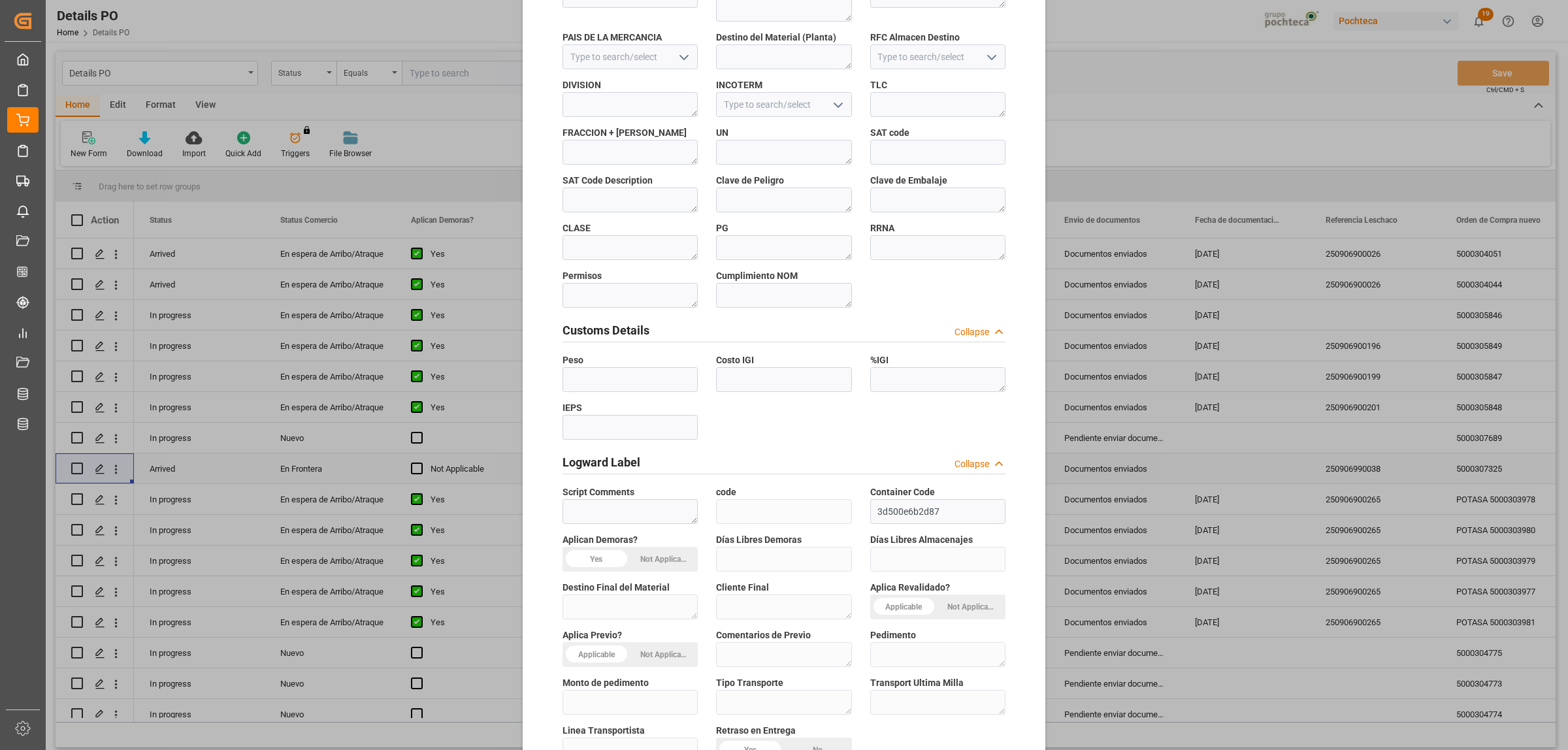
scroll to position [383, 0]
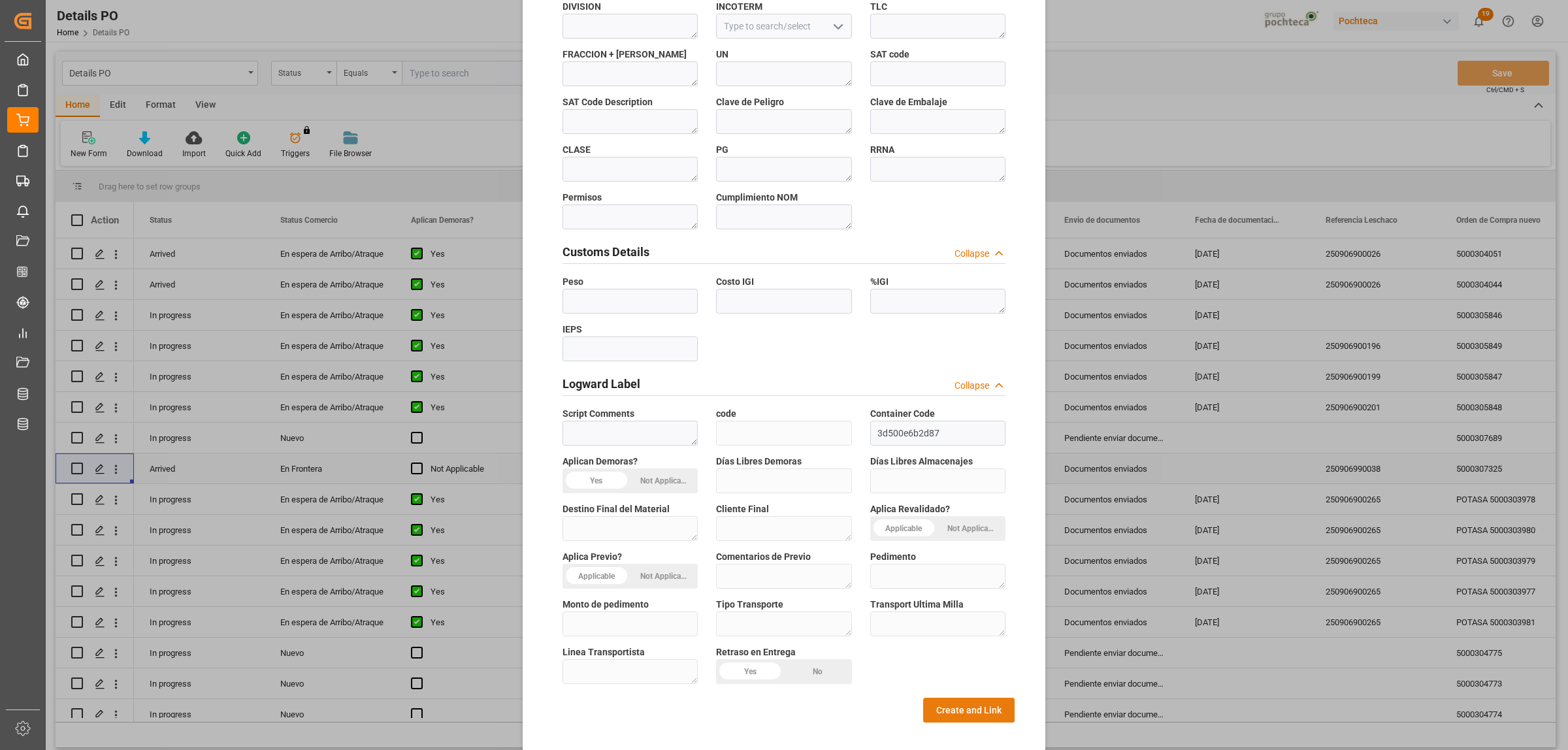
type textarea "195961"
click at [955, 698] on button "Create and Link" at bounding box center [968, 710] width 91 height 25
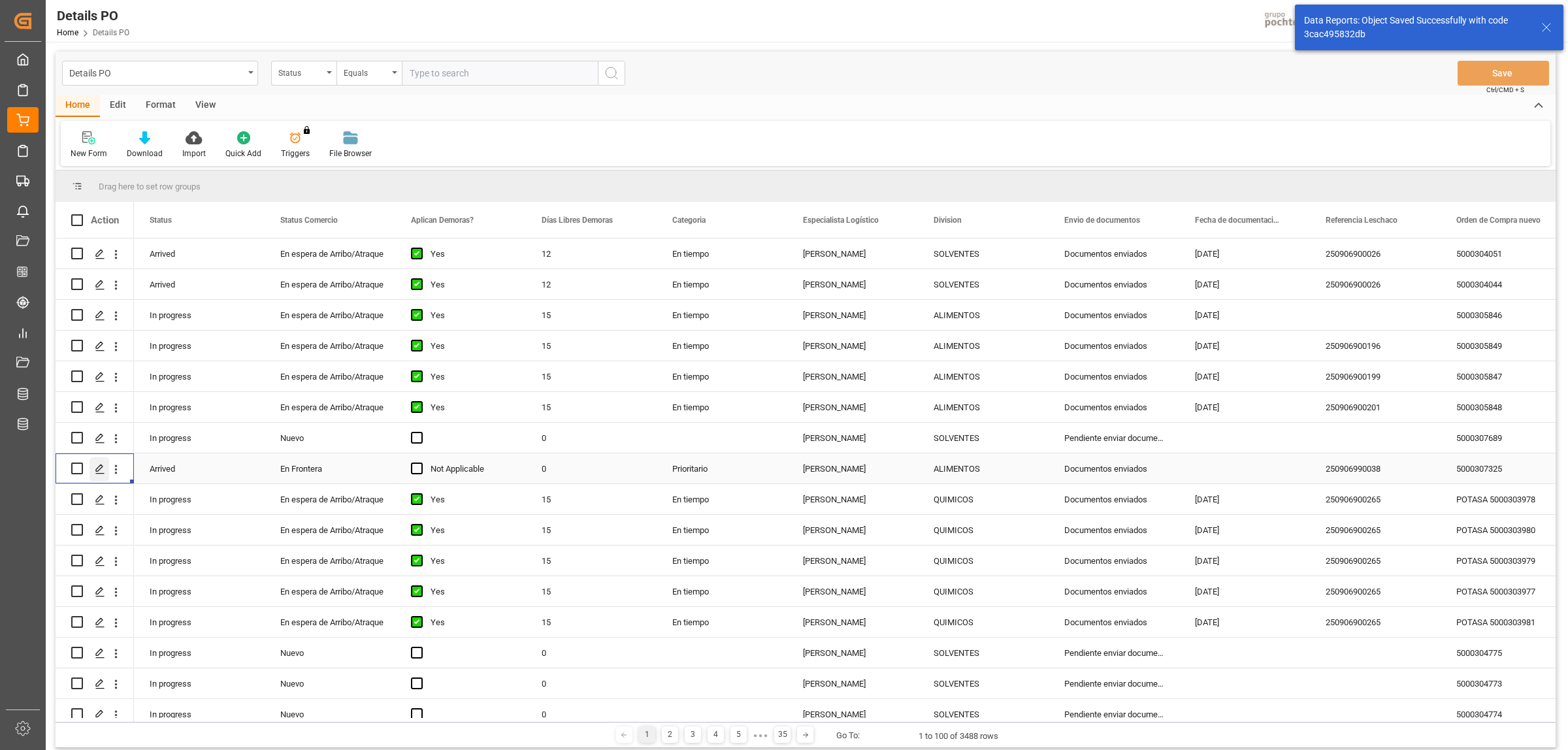
click at [99, 468] on icon "Press SPACE to select this row." at bounding box center [100, 469] width 10 height 10
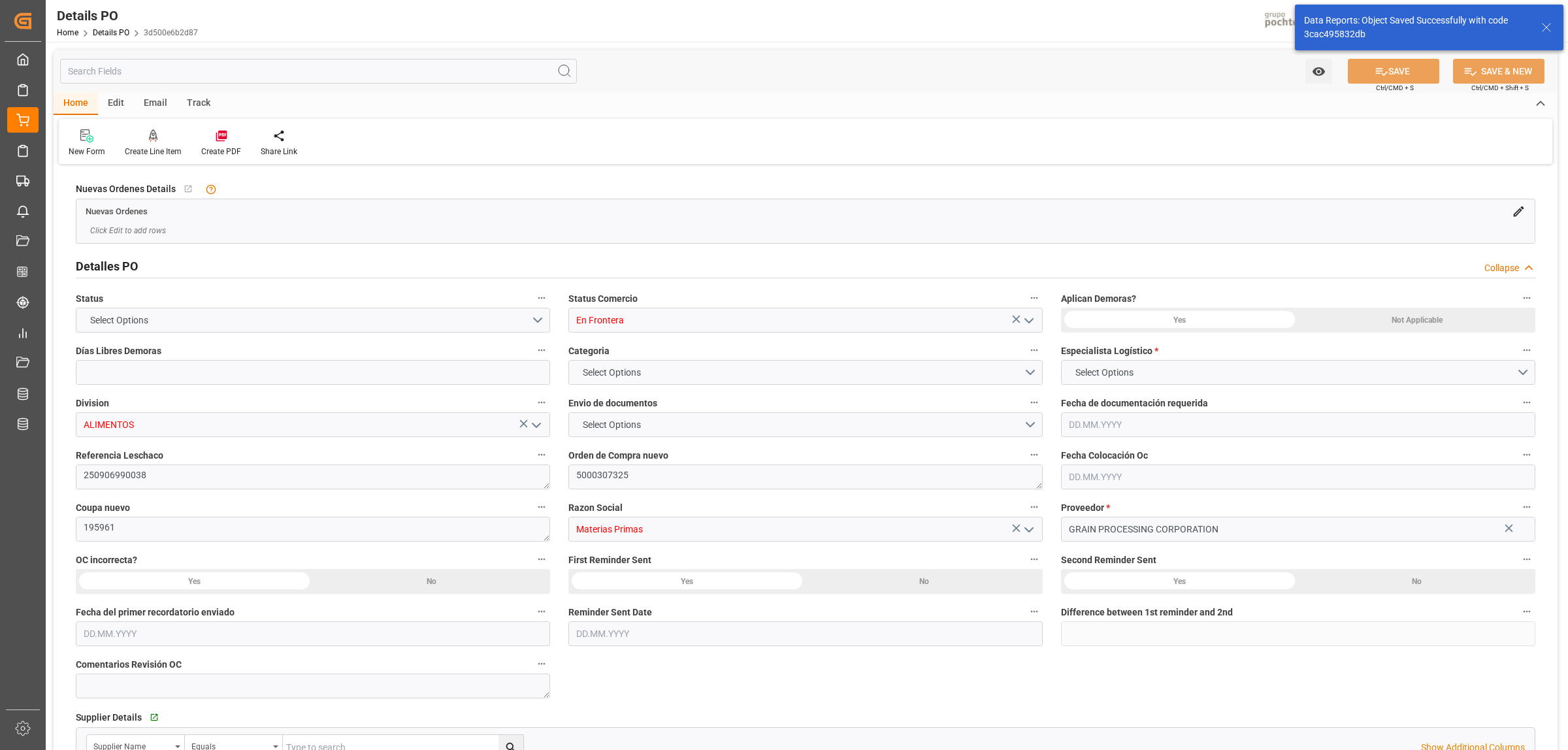
type input "0"
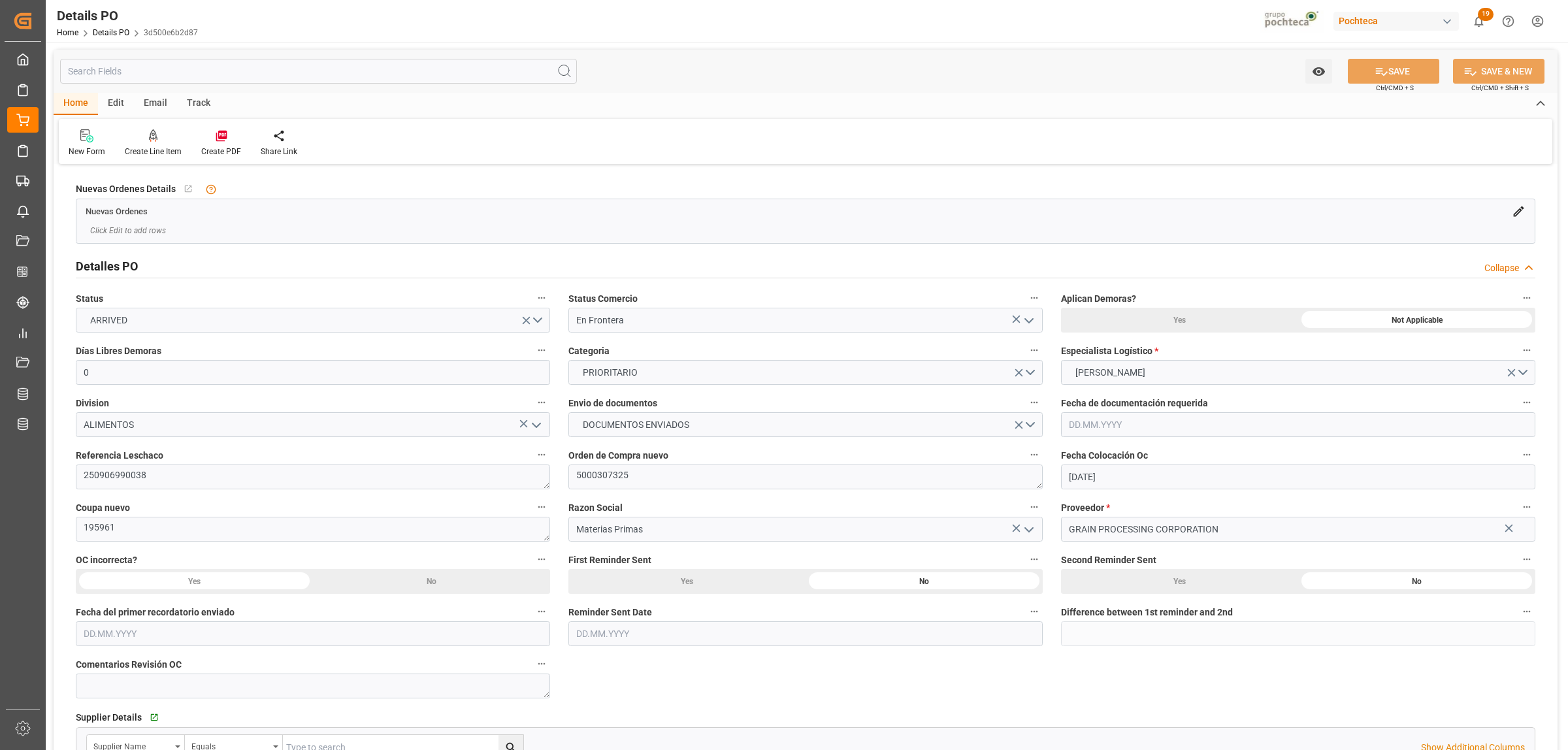
type input "[DATE]"
click at [211, 141] on div at bounding box center [221, 135] width 39 height 14
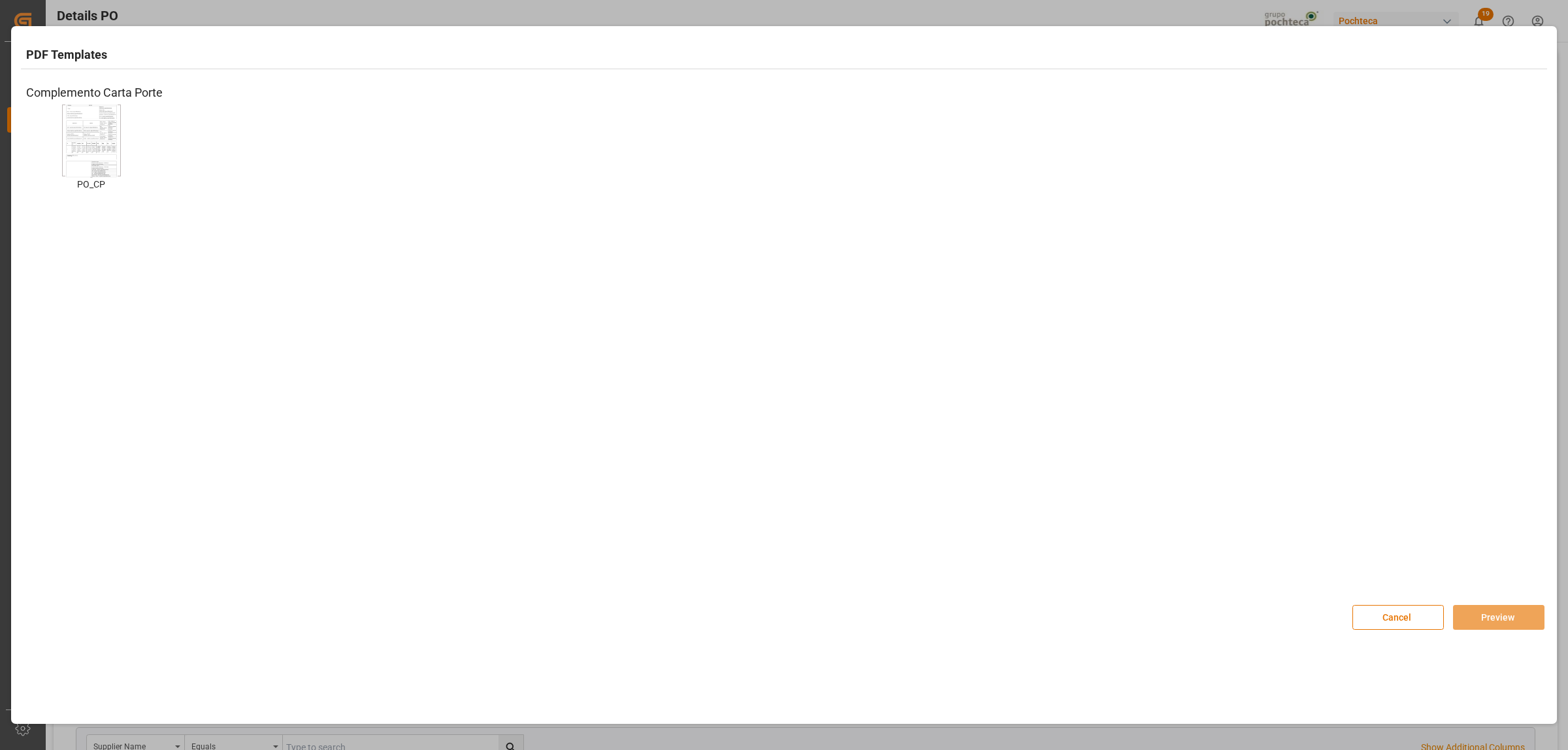
click at [100, 165] on img at bounding box center [91, 140] width 52 height 74
click at [1480, 627] on button "Preview" at bounding box center [1498, 618] width 91 height 25
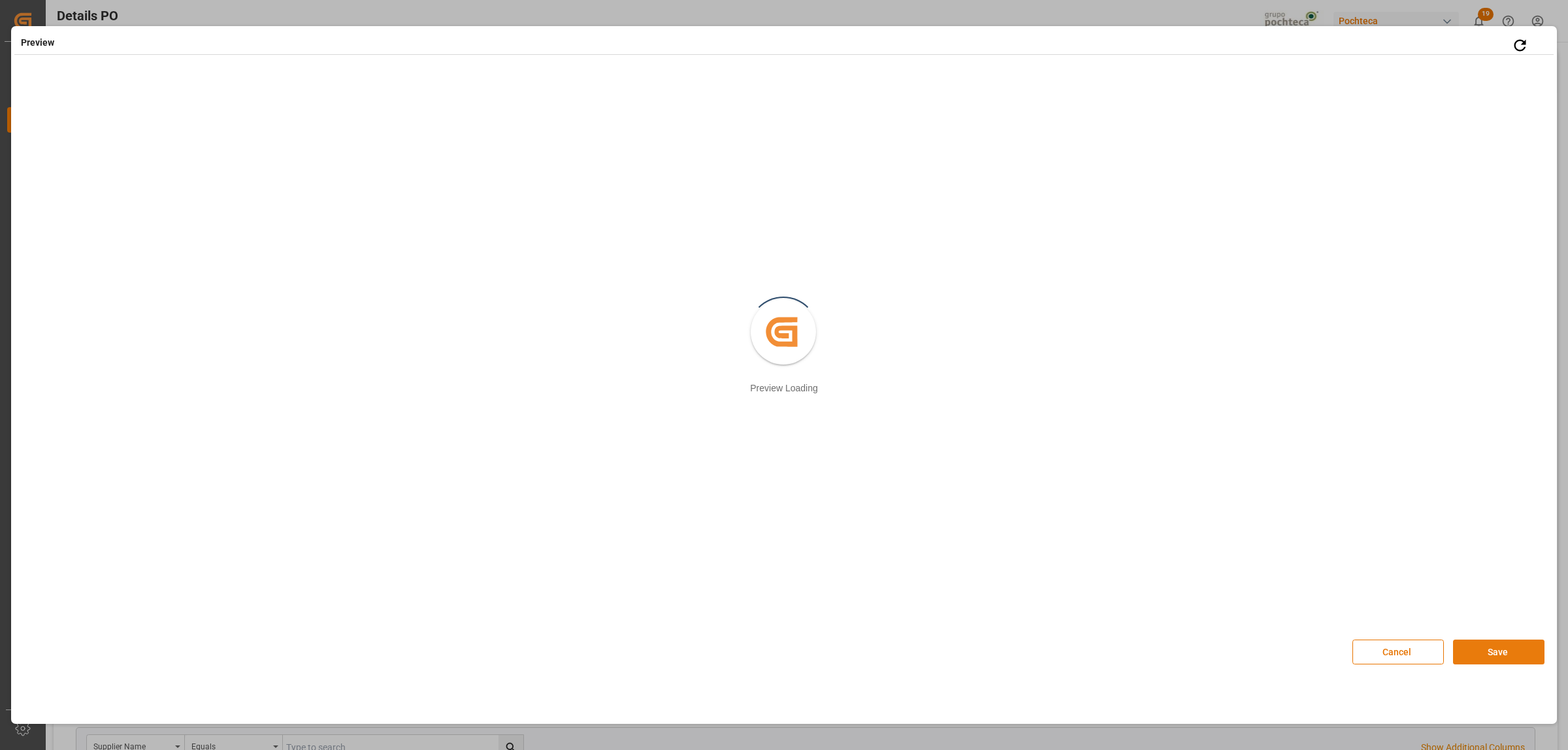
click at [1486, 652] on button "Save" at bounding box center [1498, 652] width 91 height 25
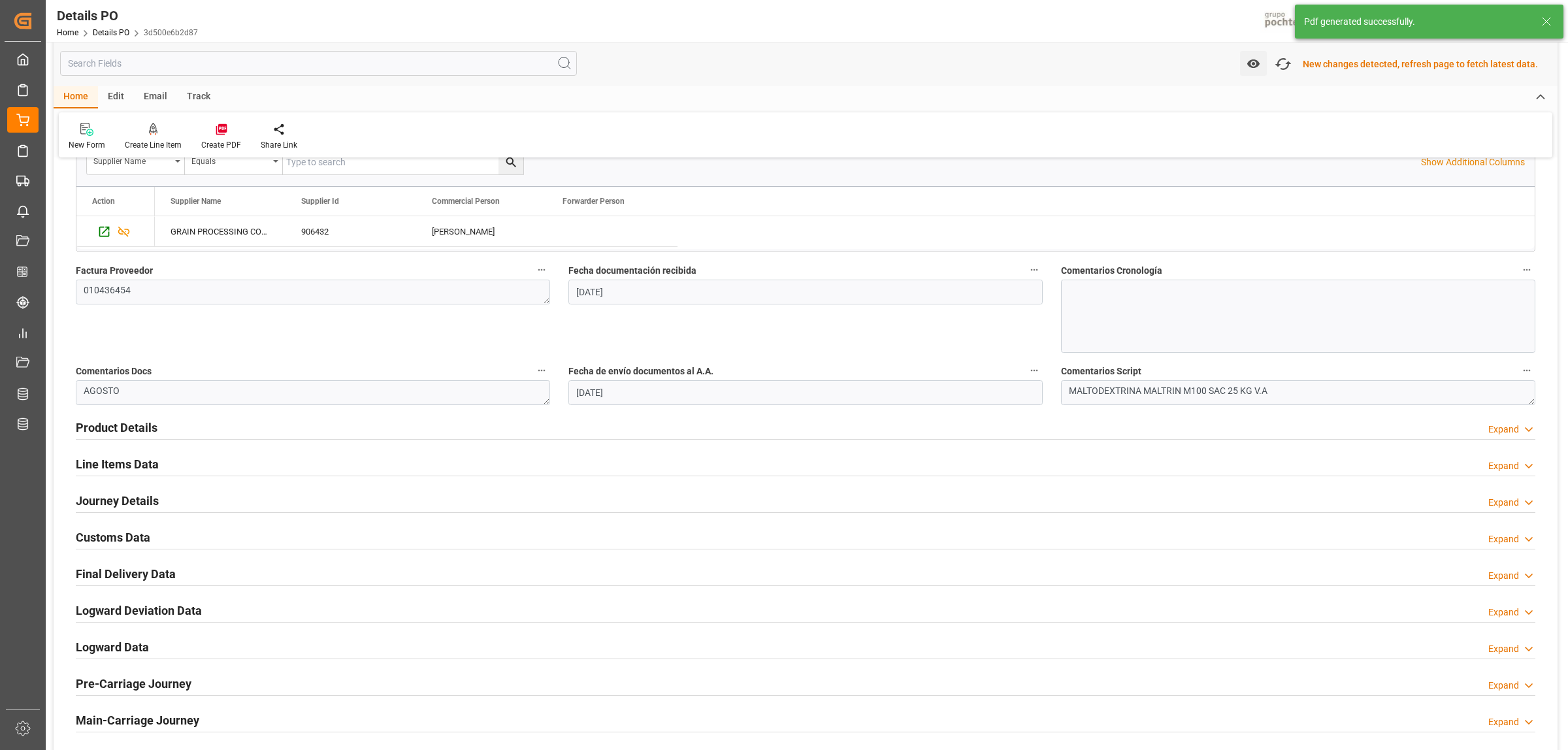
scroll to position [653, 0]
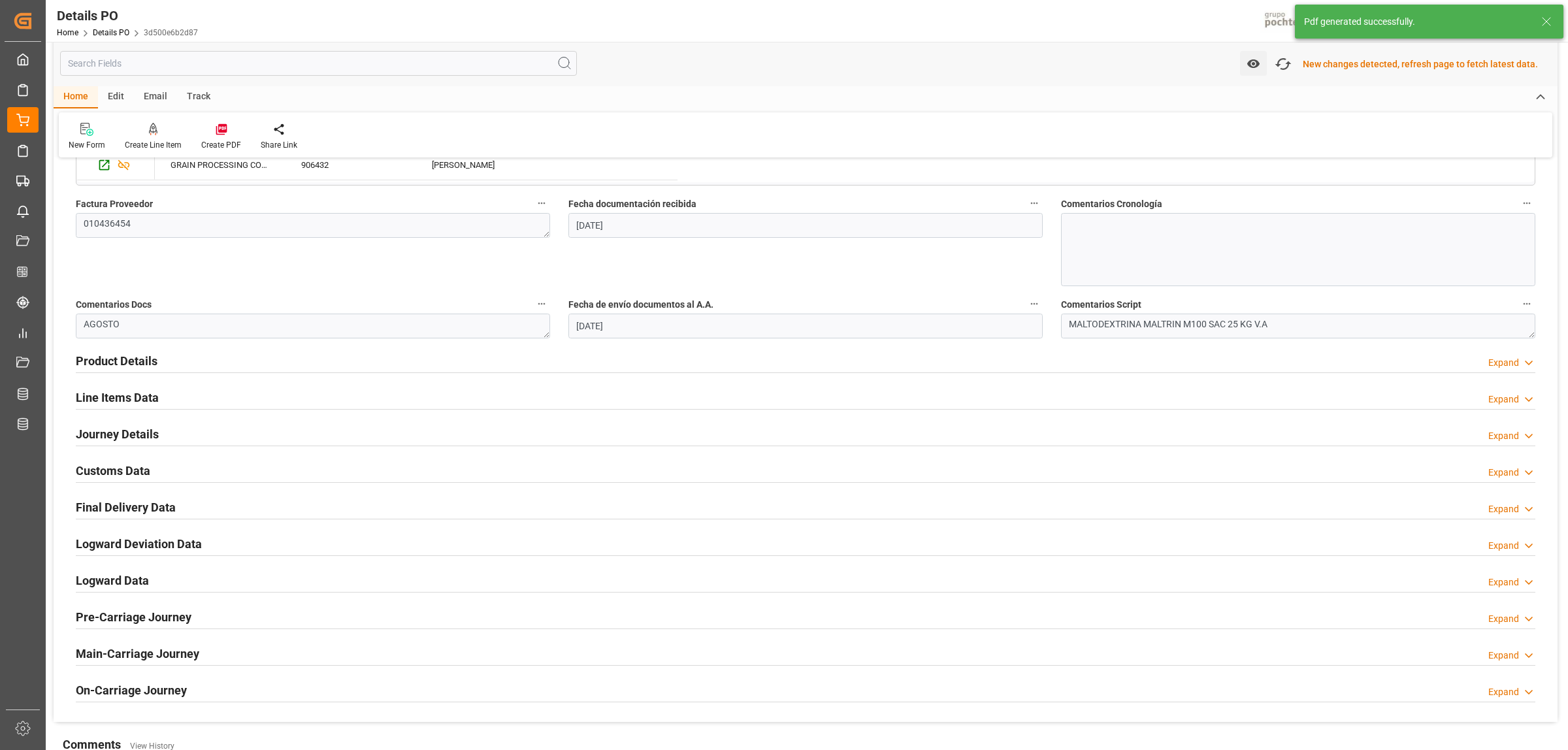
click at [132, 468] on h2 "Customs Data" at bounding box center [113, 470] width 75 height 18
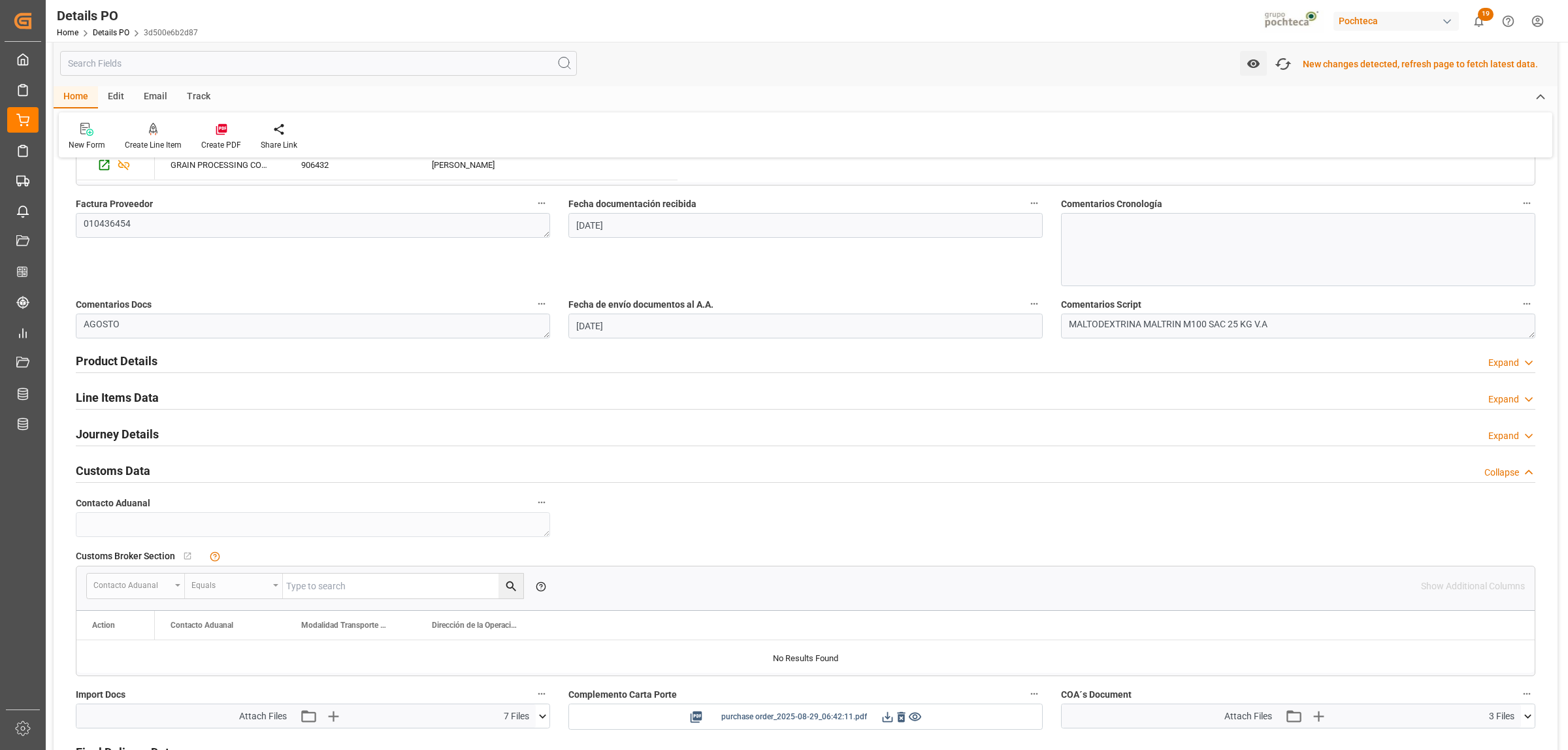
click at [887, 718] on icon at bounding box center [887, 717] width 14 height 14
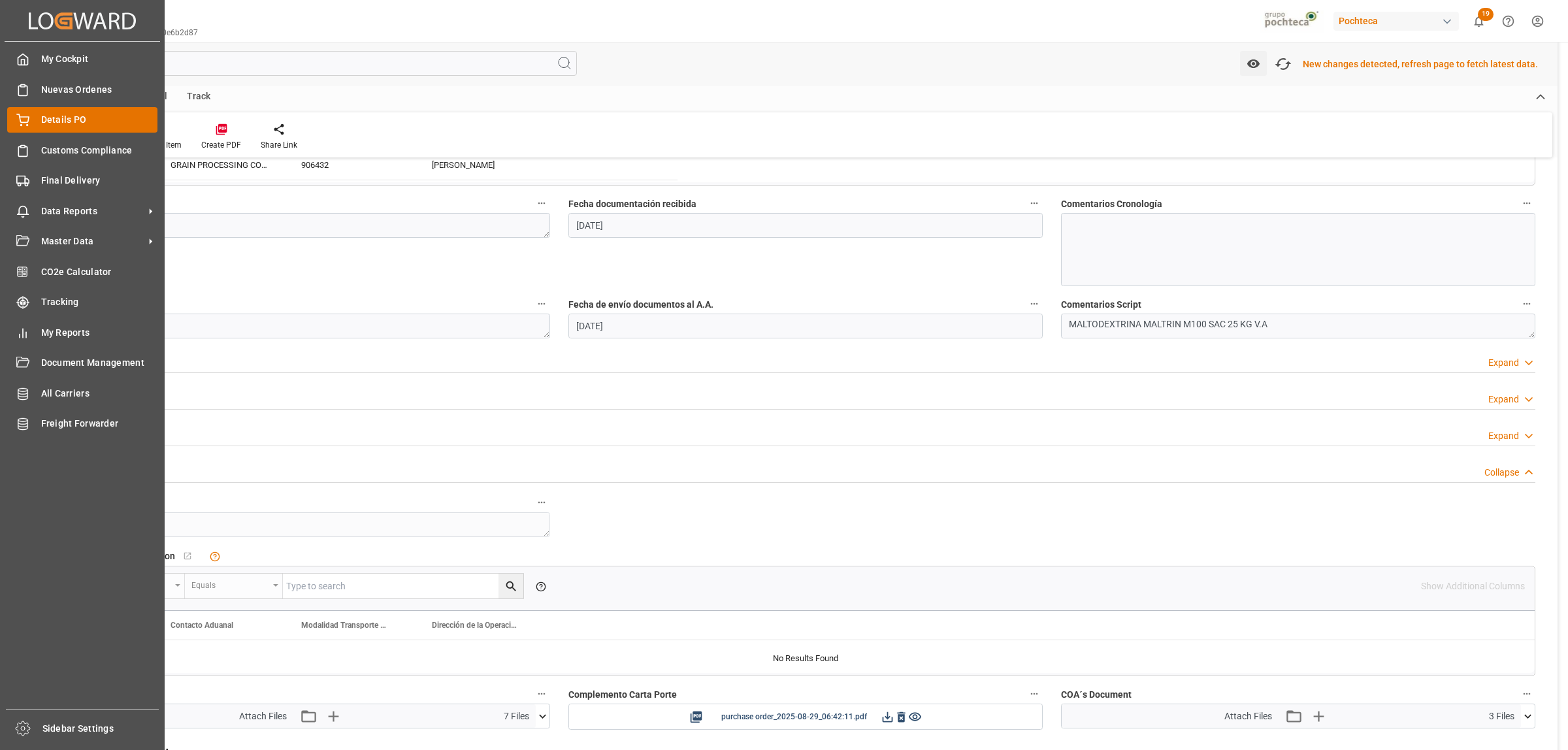
click at [59, 113] on span "Details PO" at bounding box center [99, 120] width 117 height 14
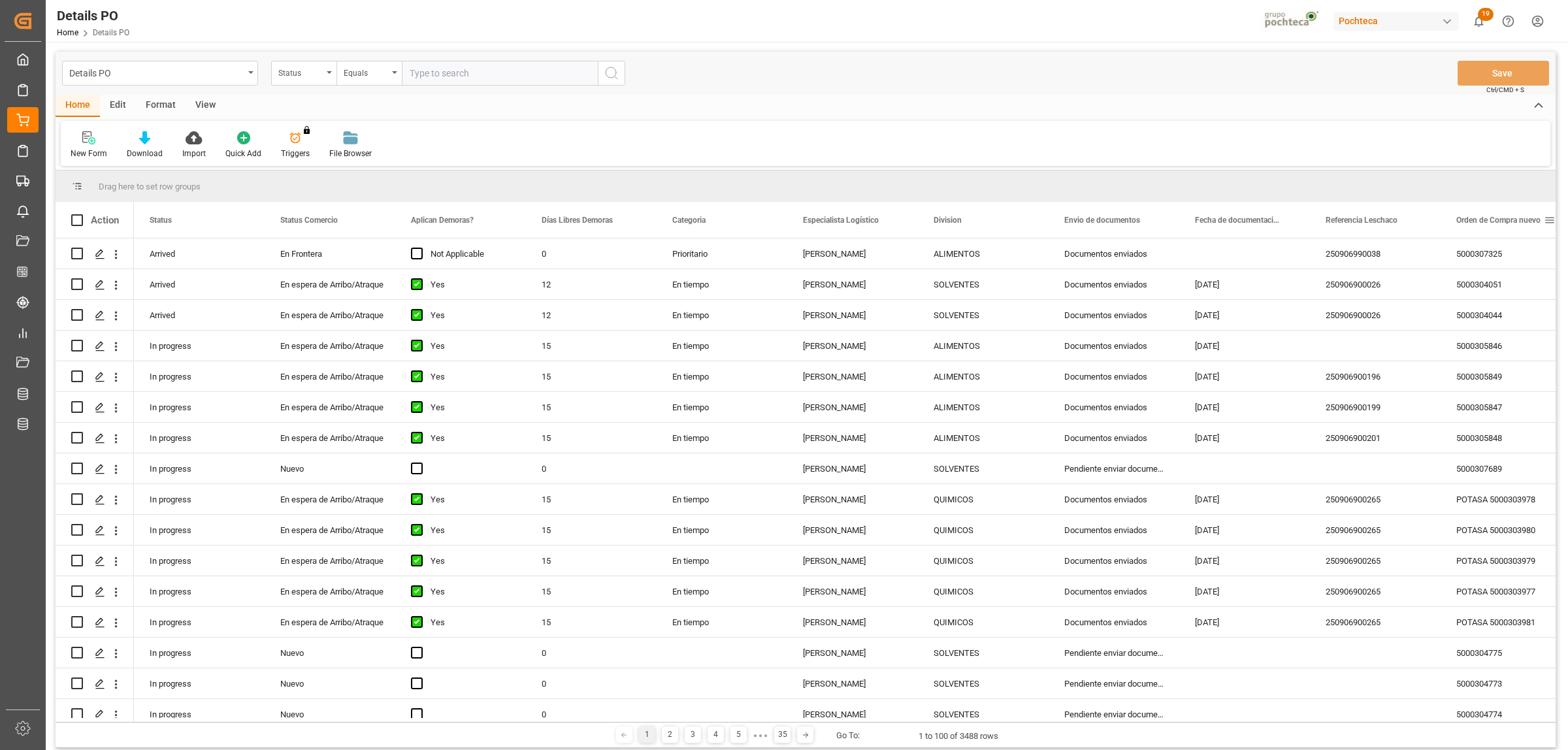
click at [1551, 217] on span at bounding box center [1549, 220] width 12 height 12
click at [1509, 220] on span "filter" at bounding box center [1506, 222] width 12 height 12
type input "5000306284"
click at [1503, 334] on button "Apply" at bounding box center [1500, 331] width 24 height 13
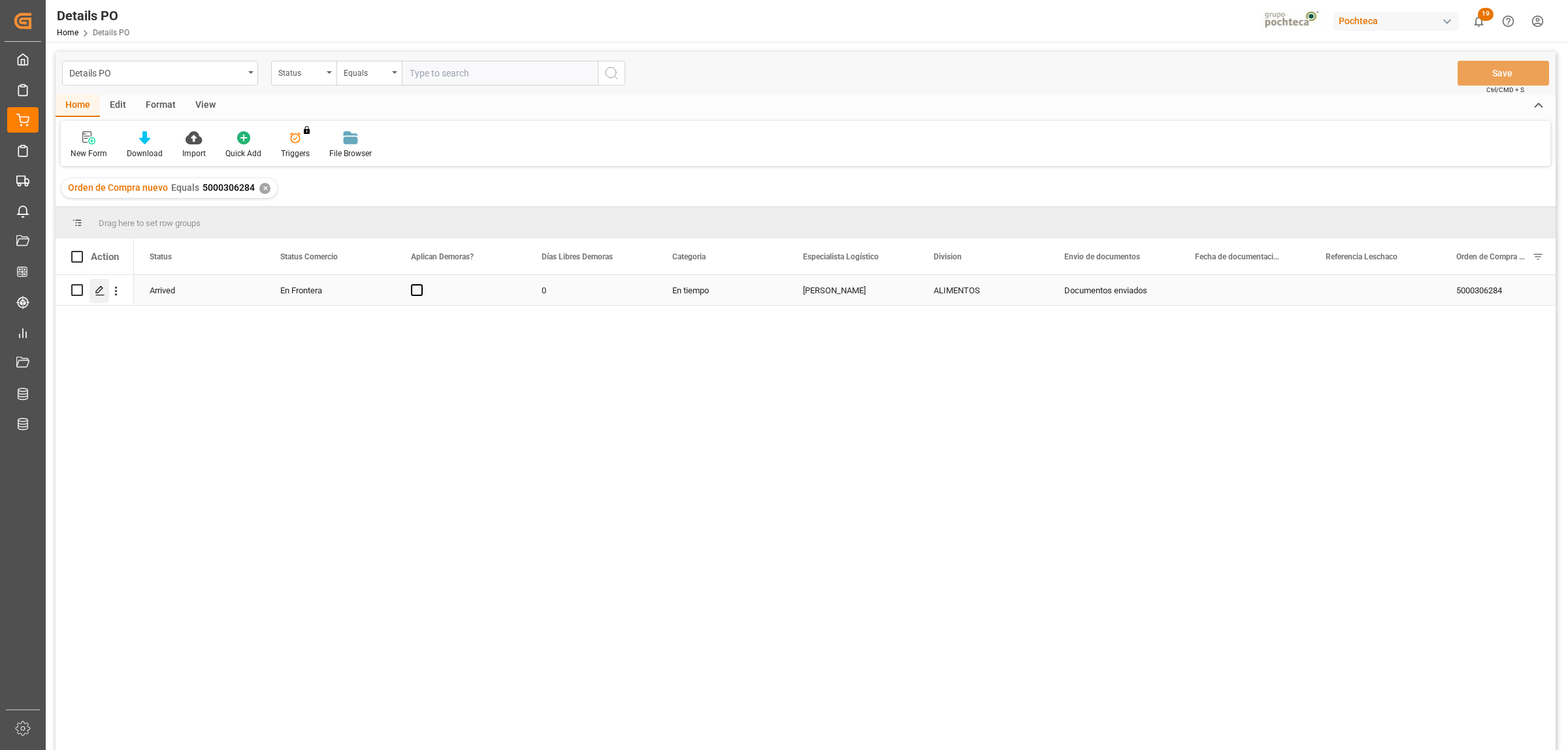
click at [92, 290] on div "Press SPACE to select this row." at bounding box center [99, 290] width 20 height 24
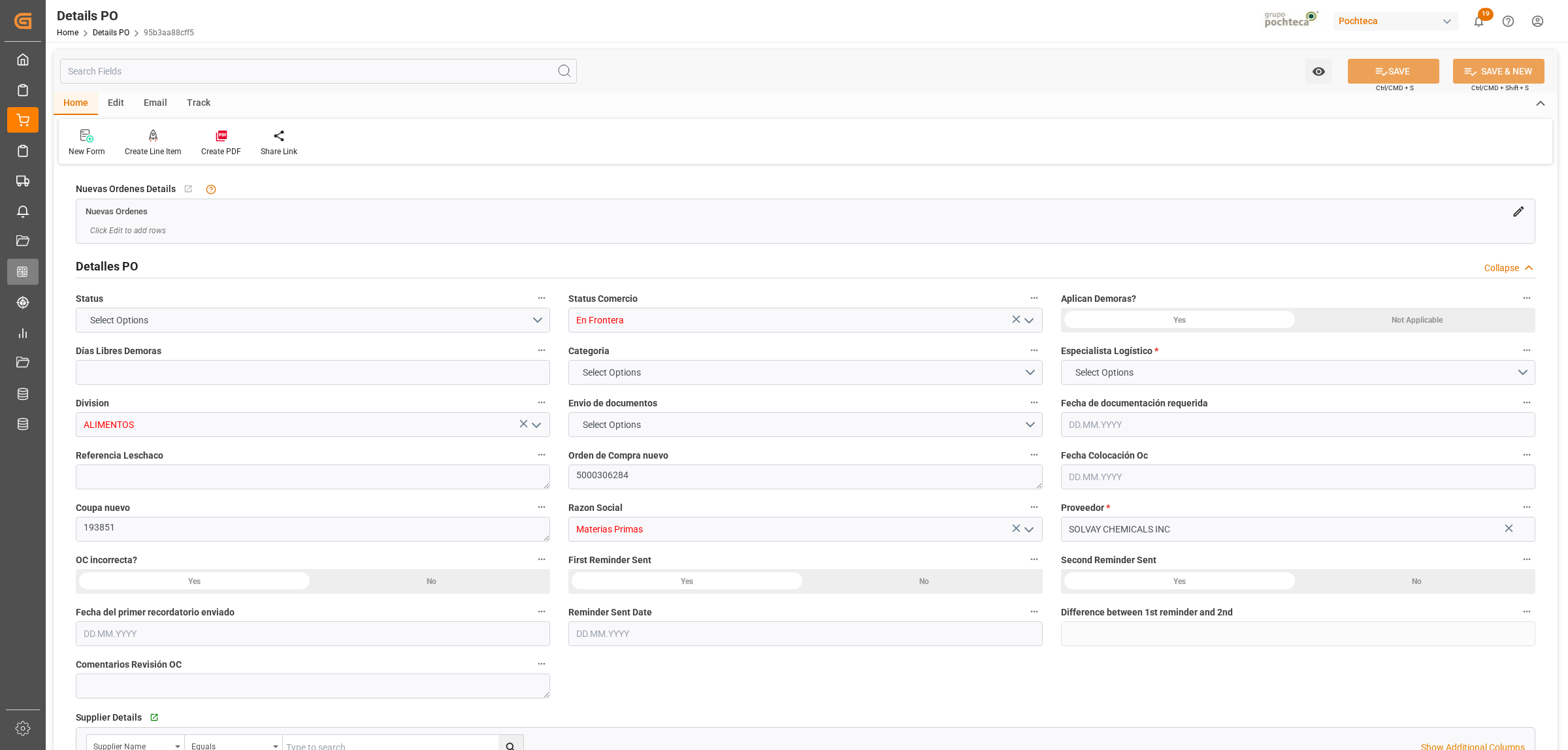
type input "0"
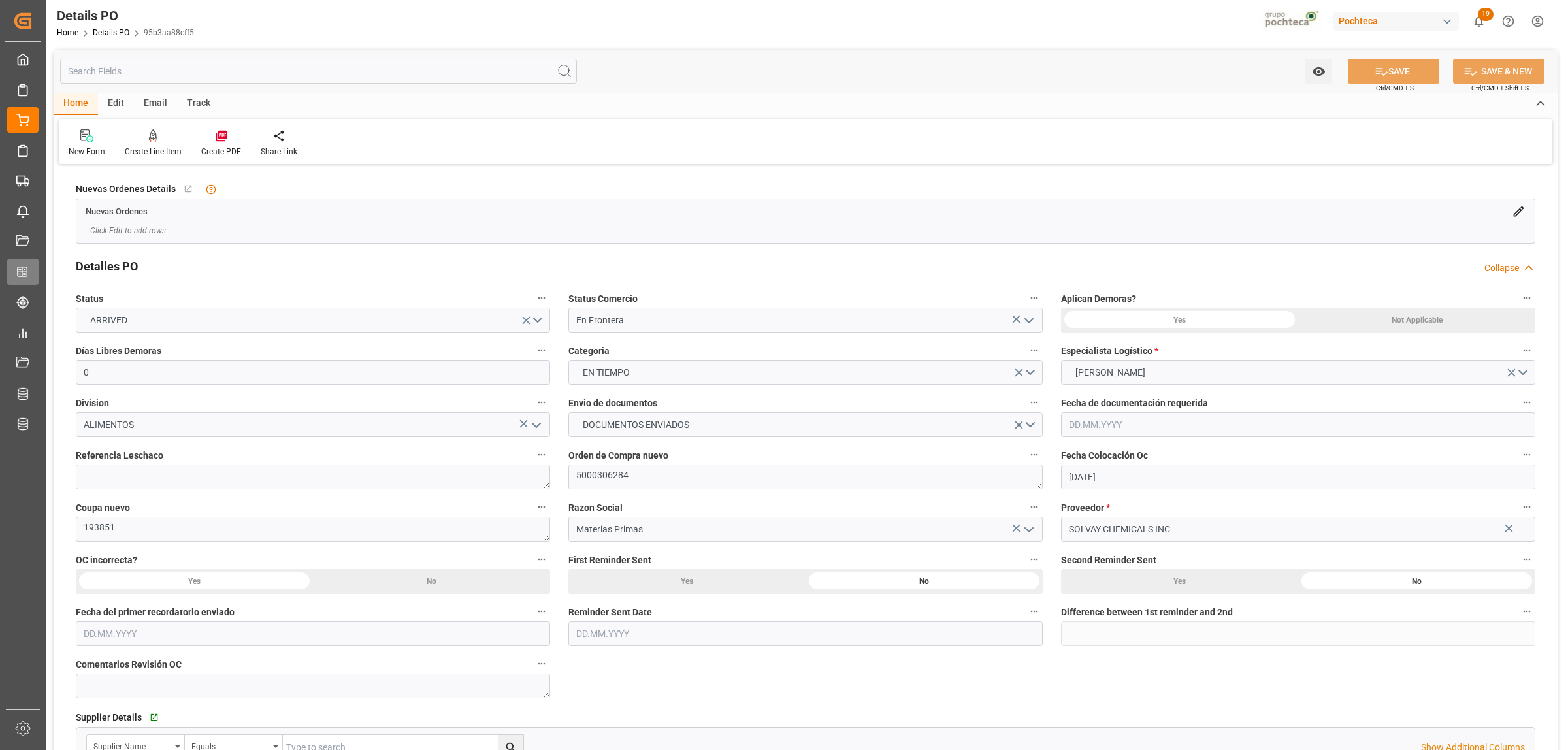
type input "[DATE]"
click at [246, 481] on textarea at bounding box center [313, 477] width 474 height 25
paste textarea "250906990037"
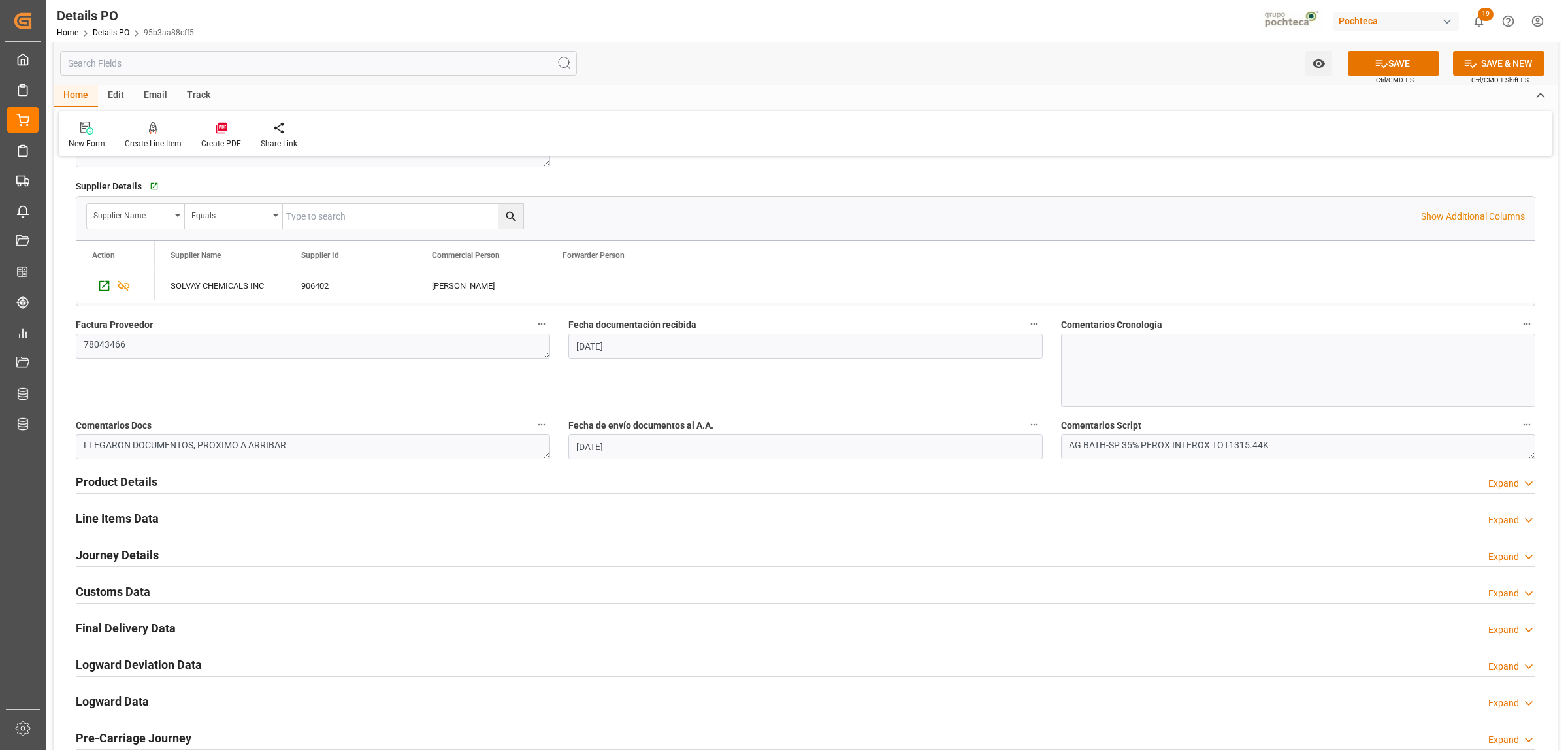
scroll to position [653, 0]
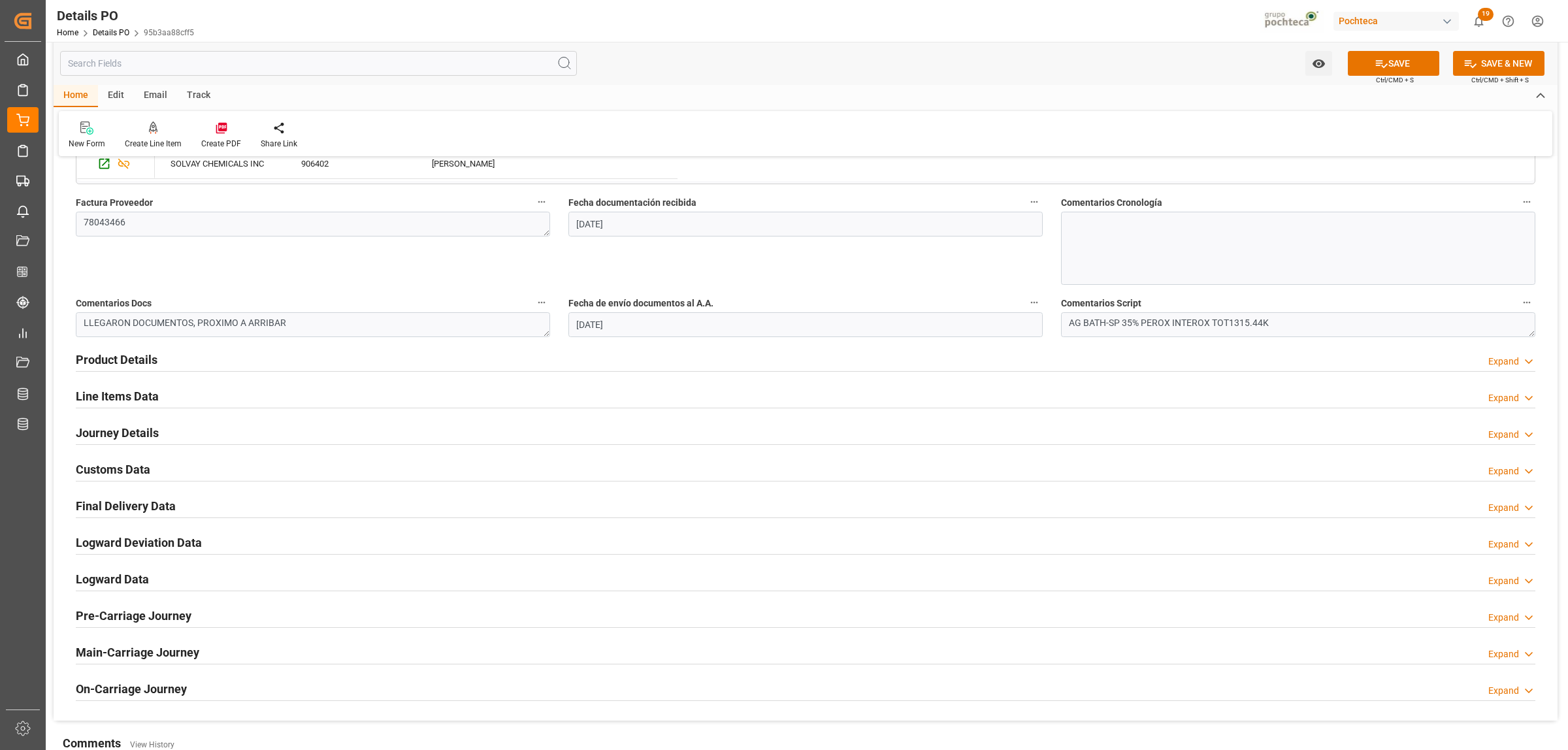
type textarea "250906990037"
click at [134, 475] on h2 "Customs Data" at bounding box center [113, 470] width 75 height 18
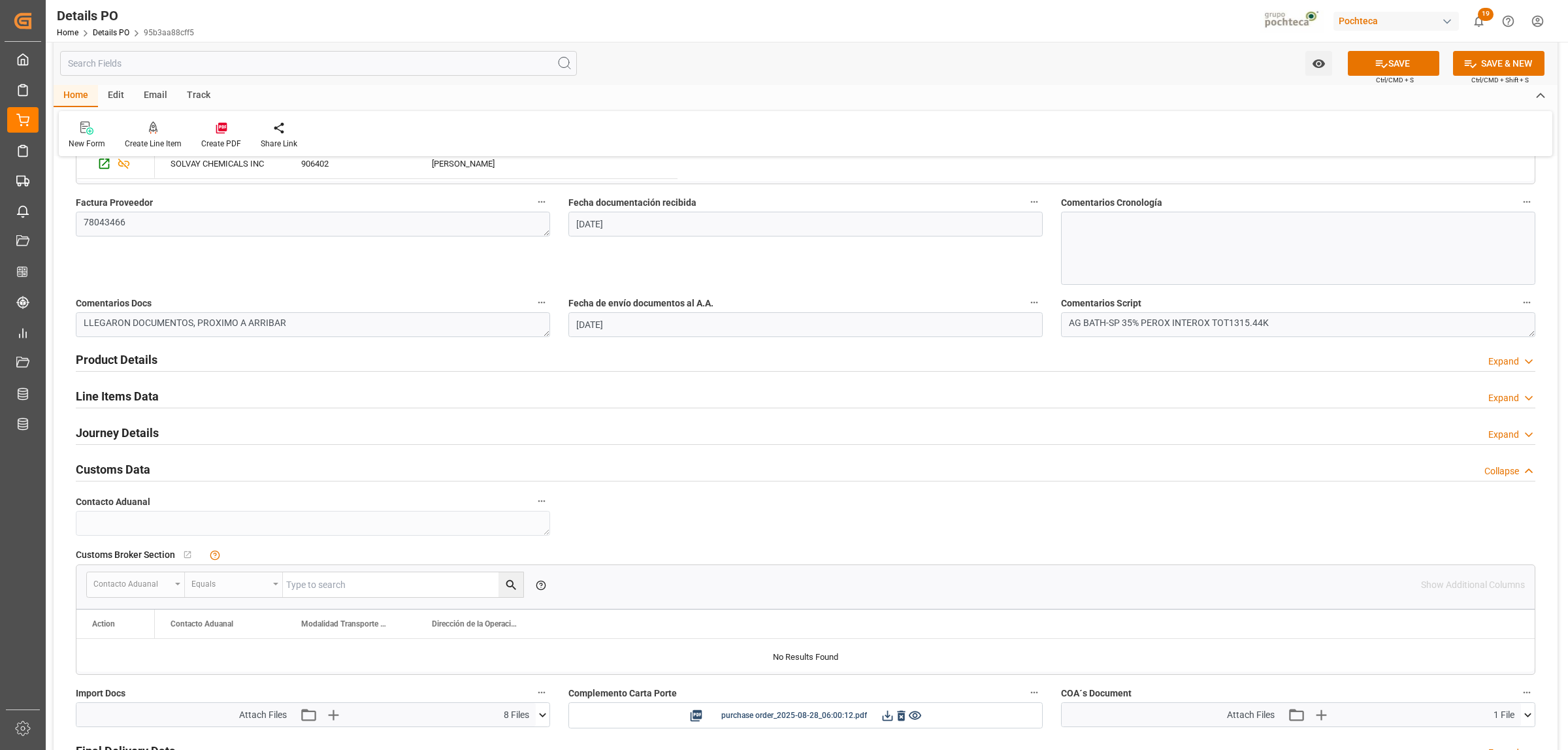
click at [127, 438] on h2 "Journey Details" at bounding box center [117, 433] width 83 height 18
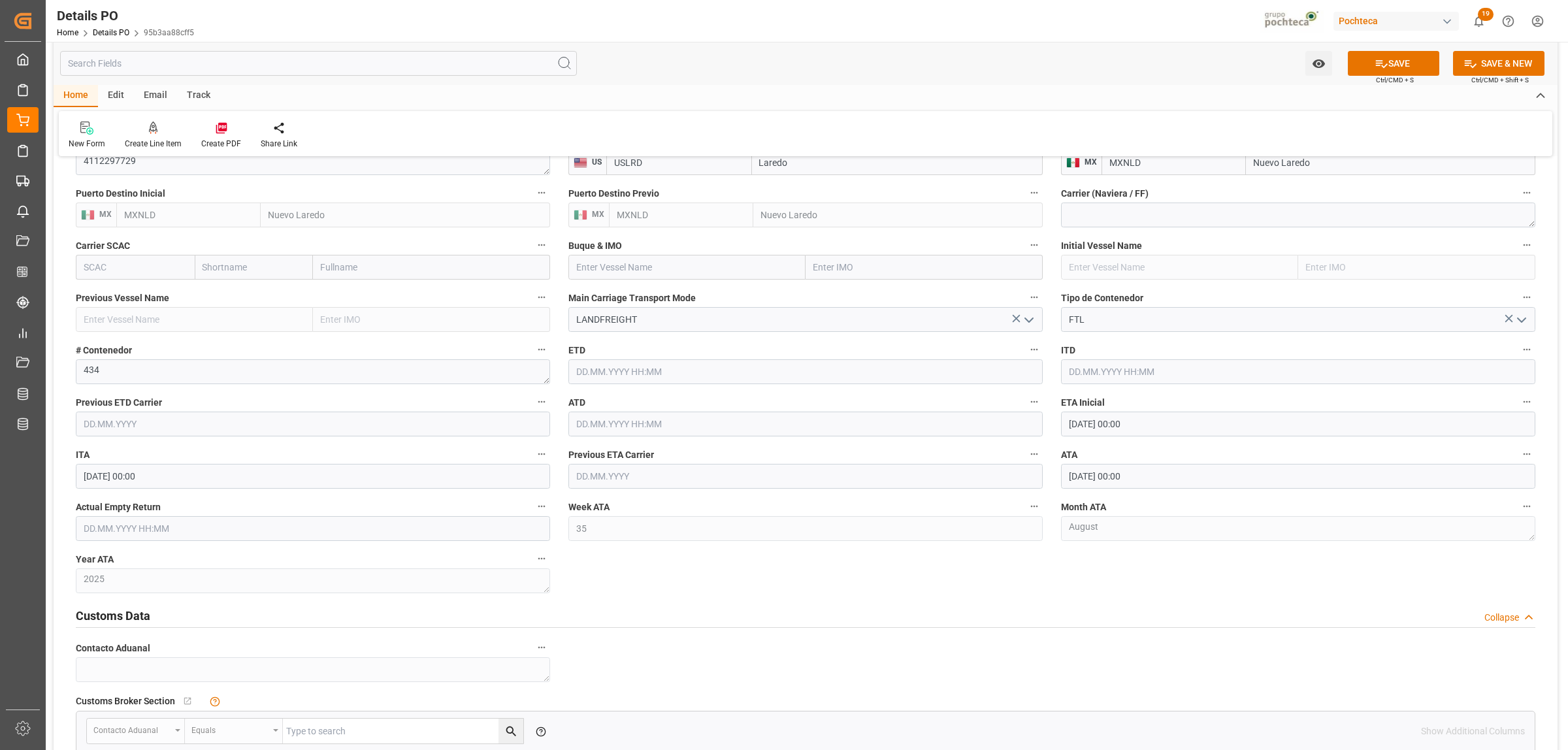
scroll to position [980, 0]
click at [142, 534] on input "text" at bounding box center [313, 526] width 474 height 25
click at [105, 596] on div "28 29 30 31 1 2 3" at bounding box center [170, 607] width 178 height 26
click at [252, 560] on button "Next Month" at bounding box center [252, 557] width 8 height 8
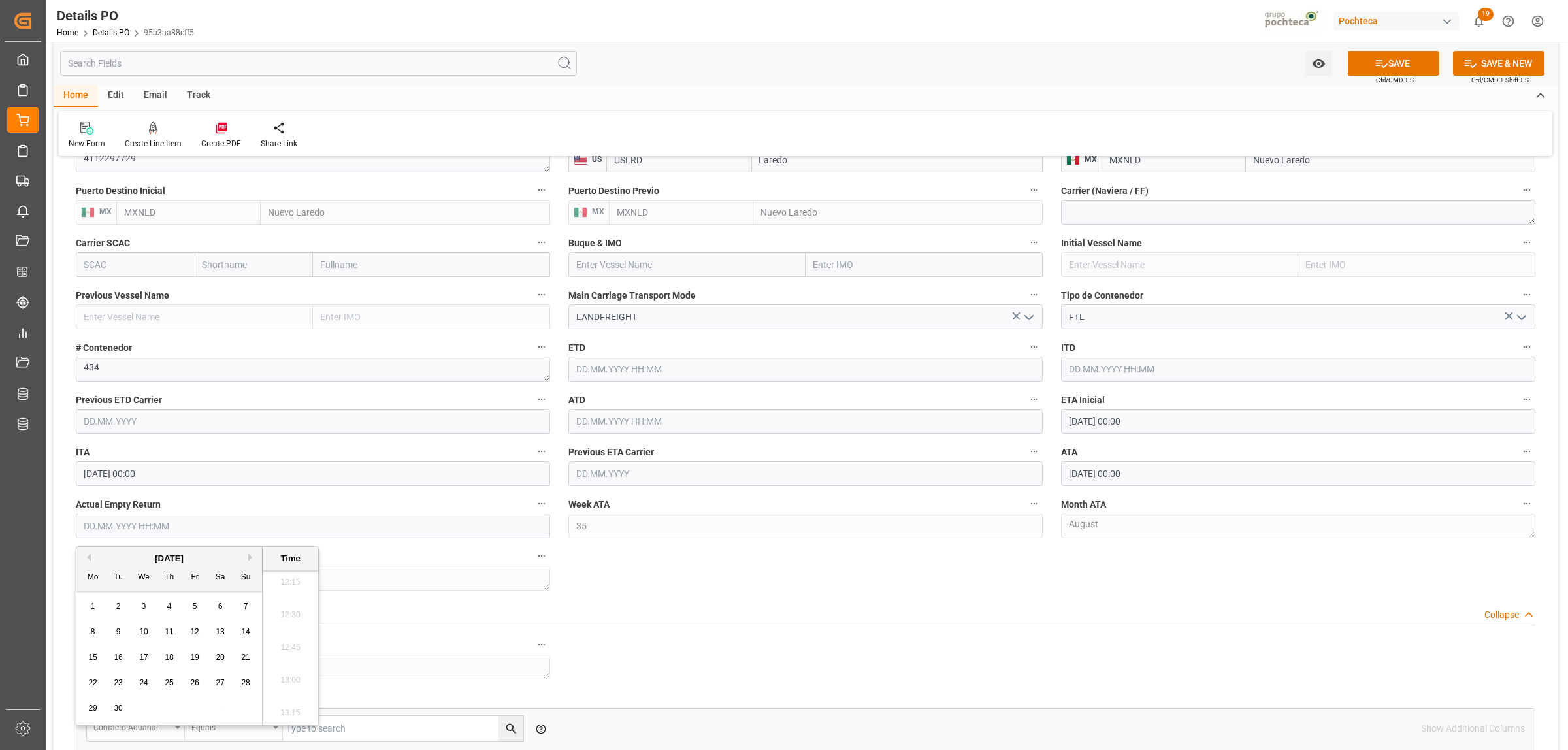
click at [95, 605] on div "1" at bounding box center [93, 607] width 16 height 15
type input "[DATE] 00:00"
click at [906, 599] on div "Customs Data Collapse" at bounding box center [805, 614] width 1477 height 37
click at [1379, 69] on icon at bounding box center [1381, 64] width 14 height 14
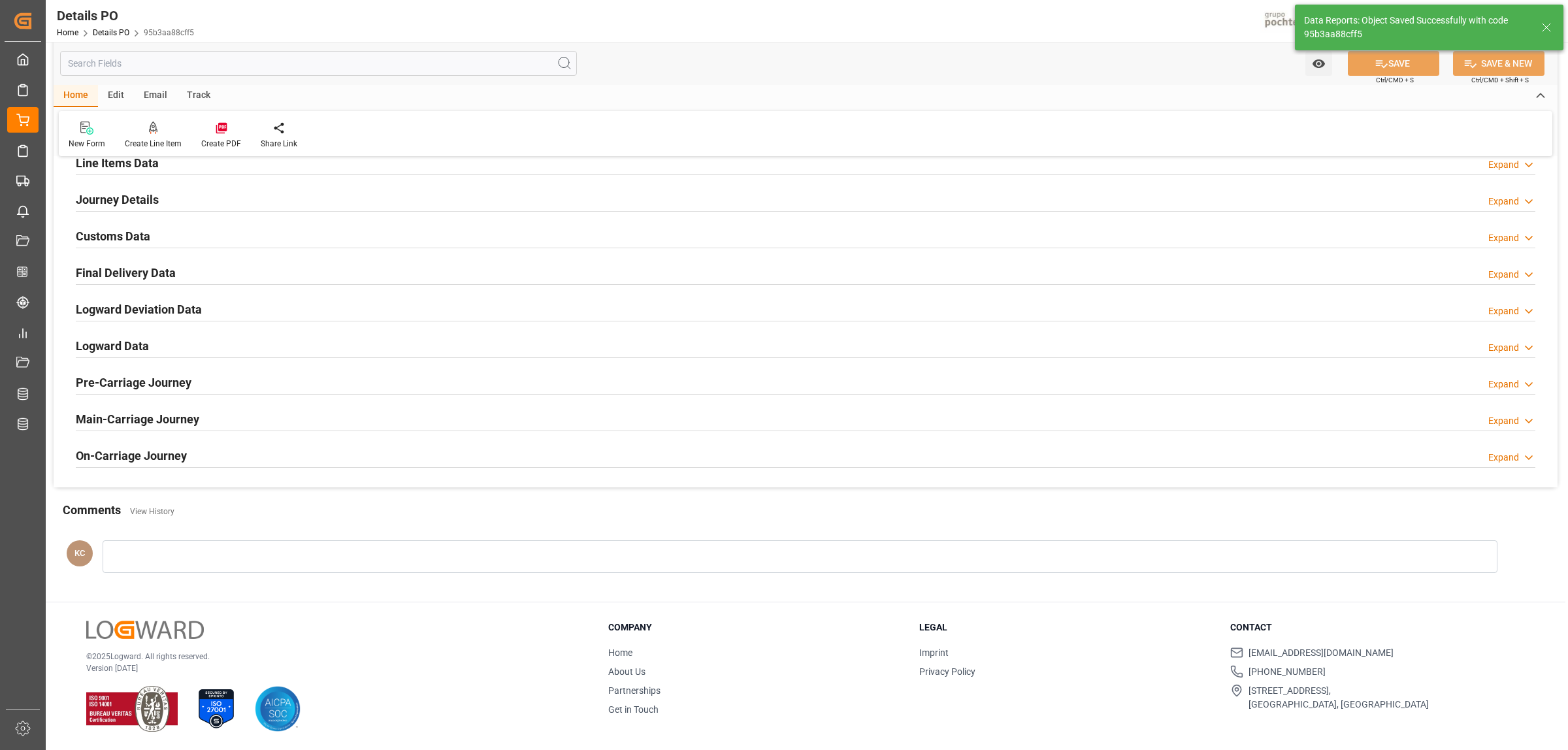
scroll to position [889, 0]
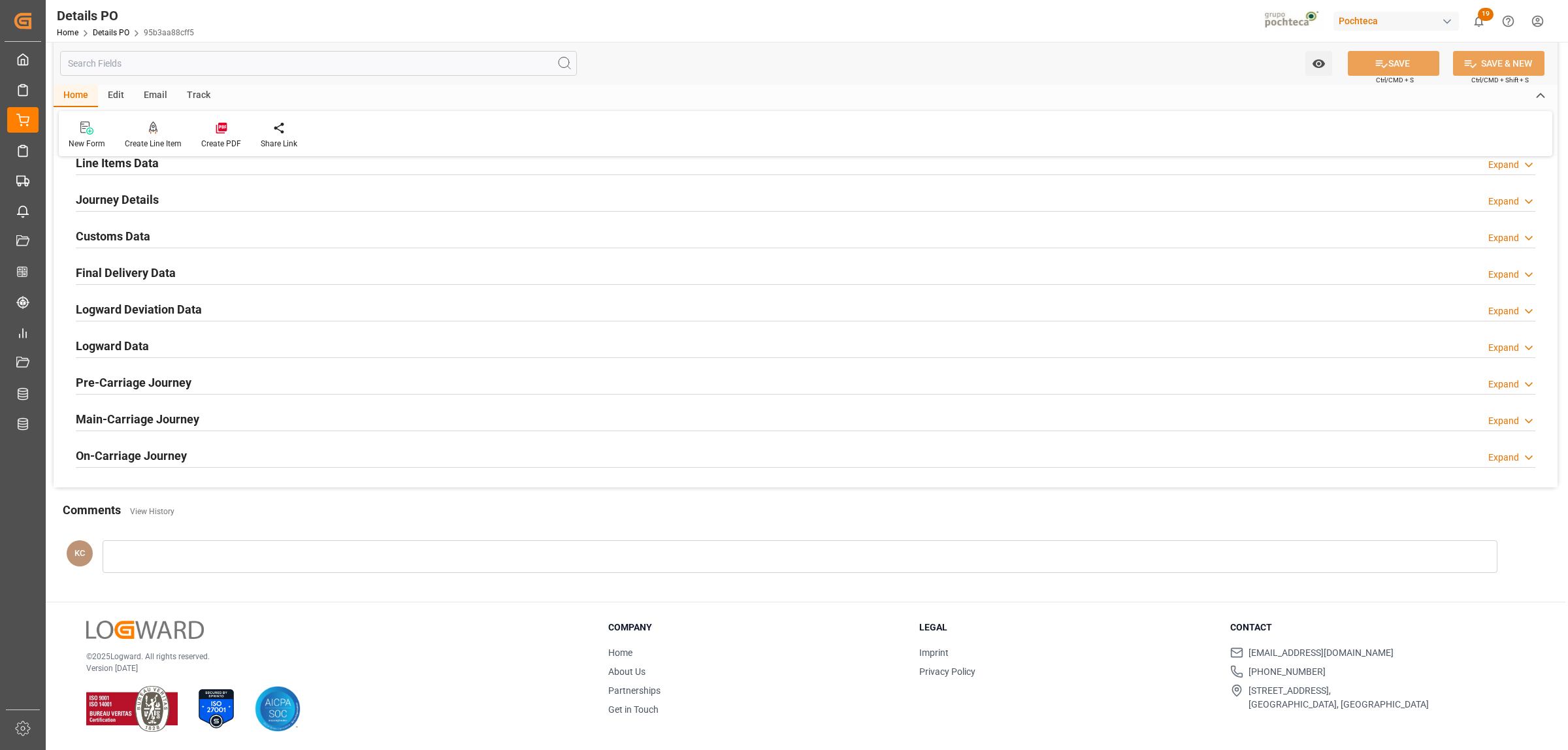
click at [109, 274] on h2 "Final Delivery Data" at bounding box center [126, 273] width 100 height 18
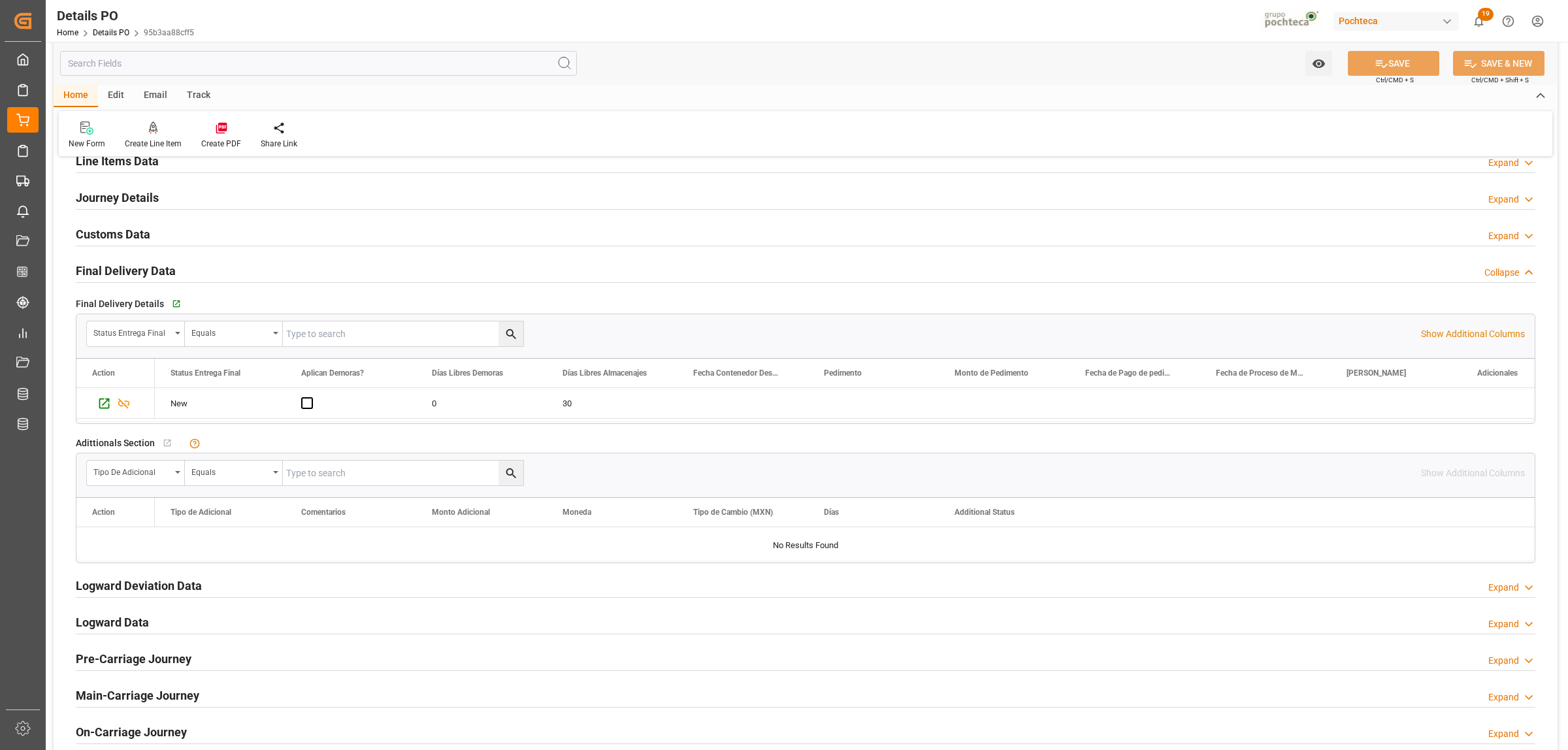
scroll to position [980, 0]
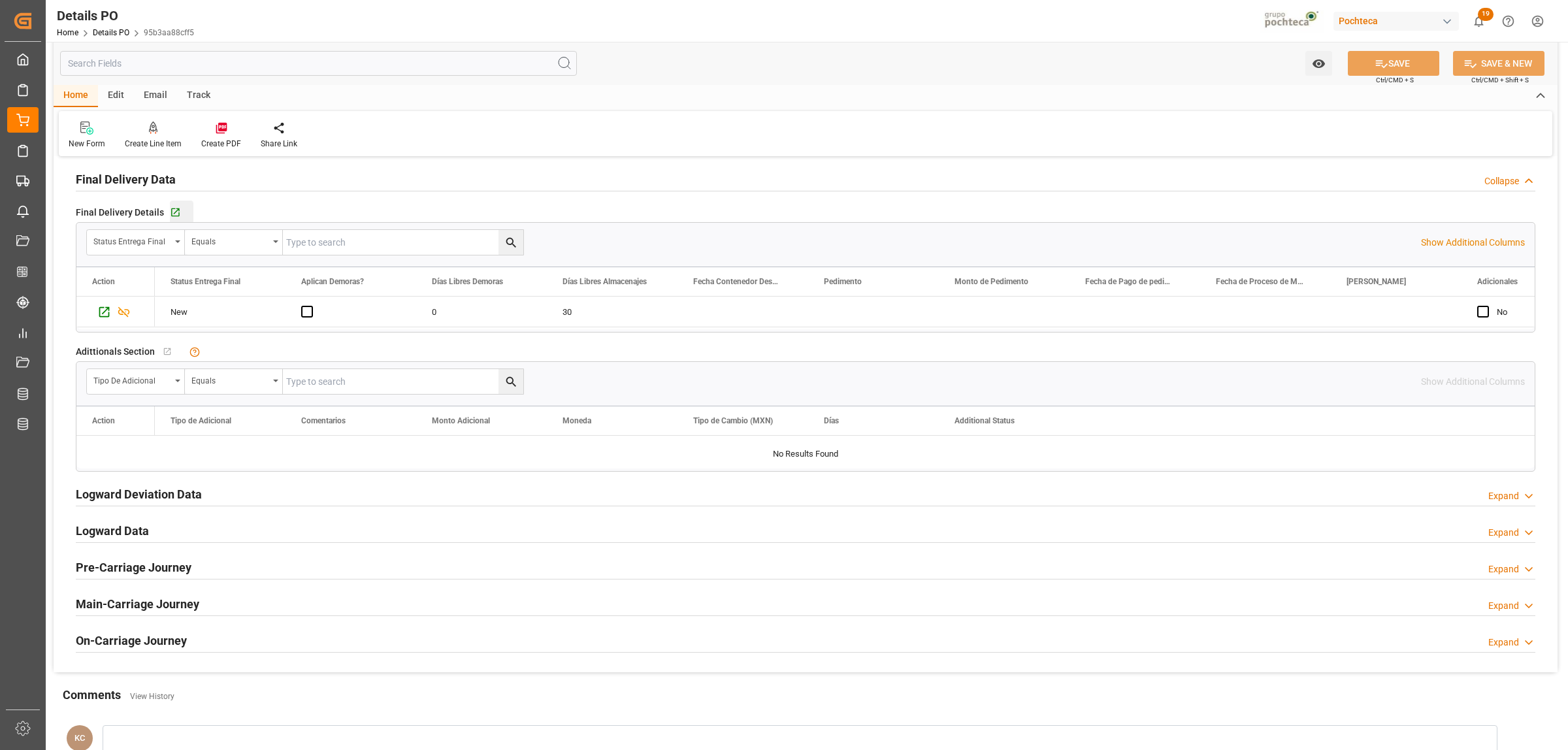
click at [178, 214] on div "Go to Final Delivery Grid" at bounding box center [181, 212] width 23 height 11
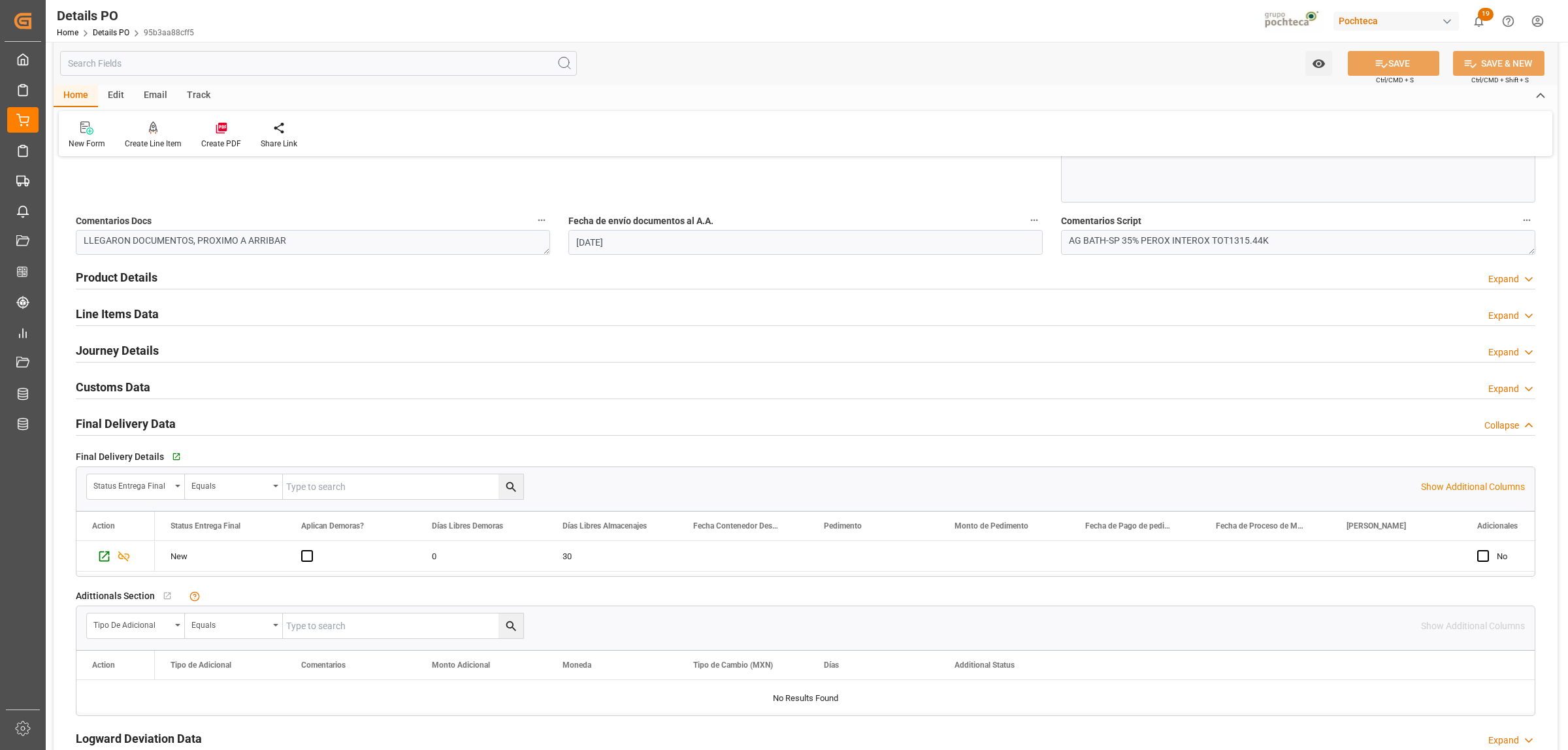
scroll to position [735, 0]
click at [114, 318] on h2 "Line Items Data" at bounding box center [117, 315] width 83 height 18
